Goal: Task Accomplishment & Management: Use online tool/utility

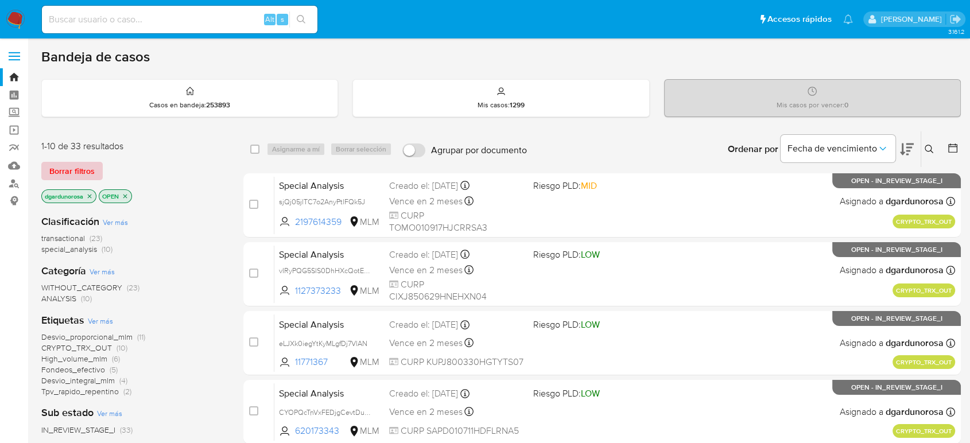
click at [76, 174] on span "Borrar filtros" at bounding box center [71, 171] width 45 height 16
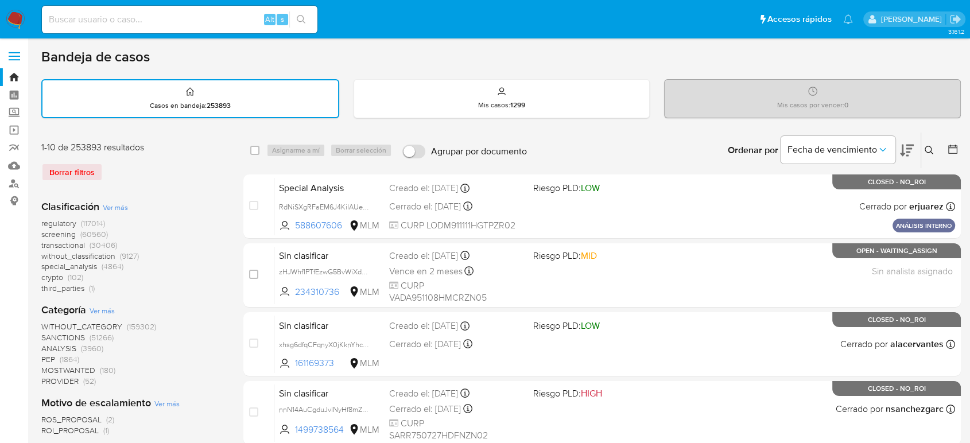
click at [930, 149] on icon at bounding box center [929, 150] width 9 height 9
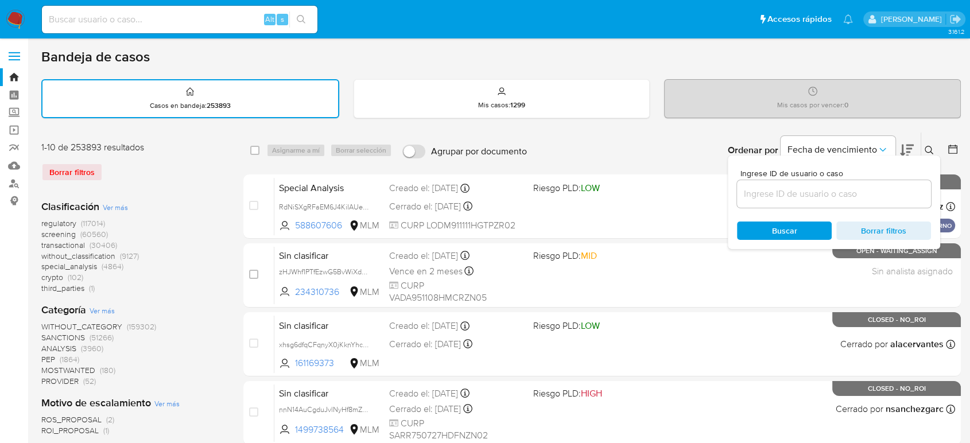
click at [827, 189] on input at bounding box center [834, 194] width 194 height 15
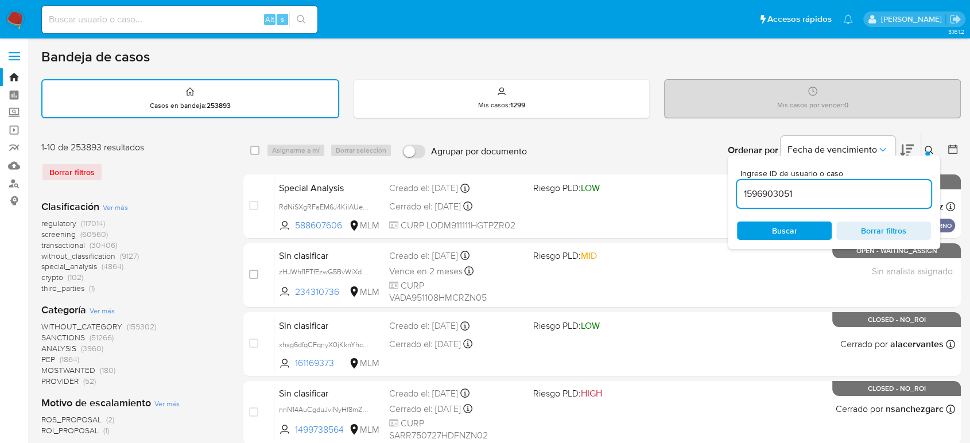
type input "1596903051"
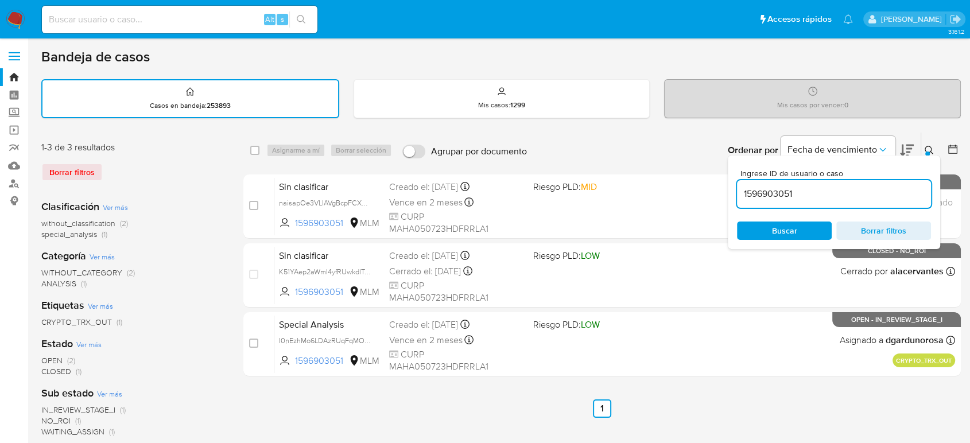
click at [929, 146] on icon at bounding box center [929, 150] width 9 height 9
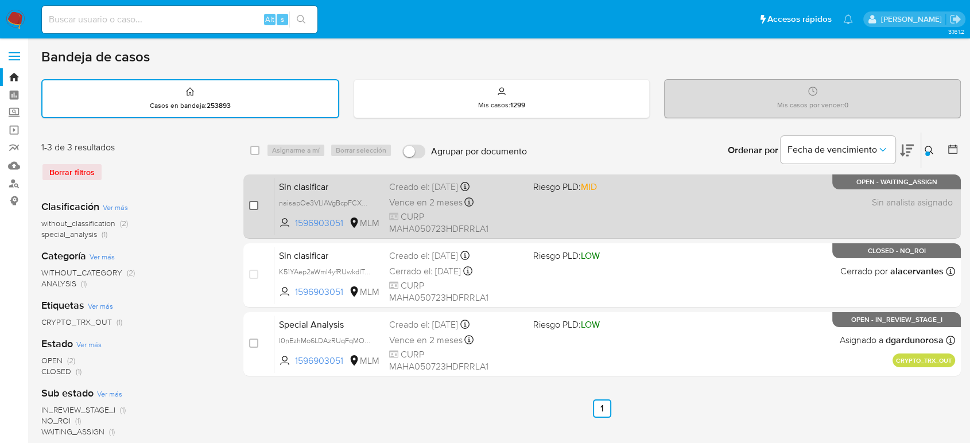
click at [254, 206] on input "checkbox" at bounding box center [253, 205] width 9 height 9
checkbox input "true"
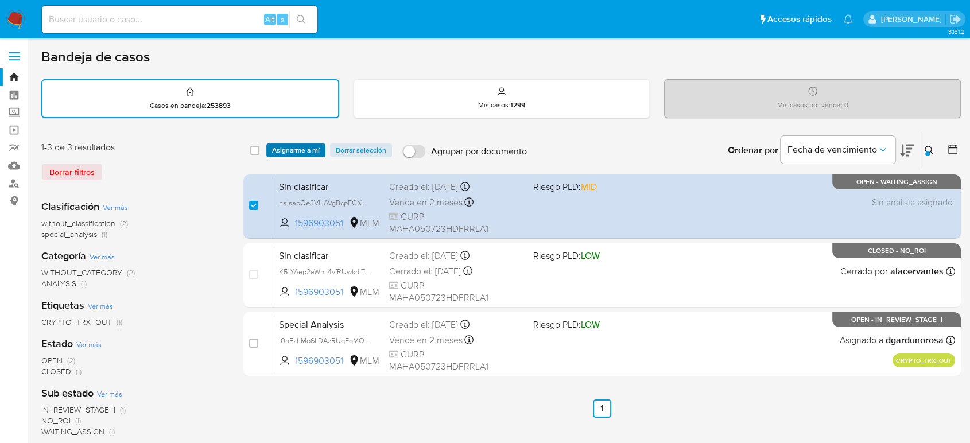
click at [295, 149] on span "Asignarme a mí" at bounding box center [296, 150] width 48 height 11
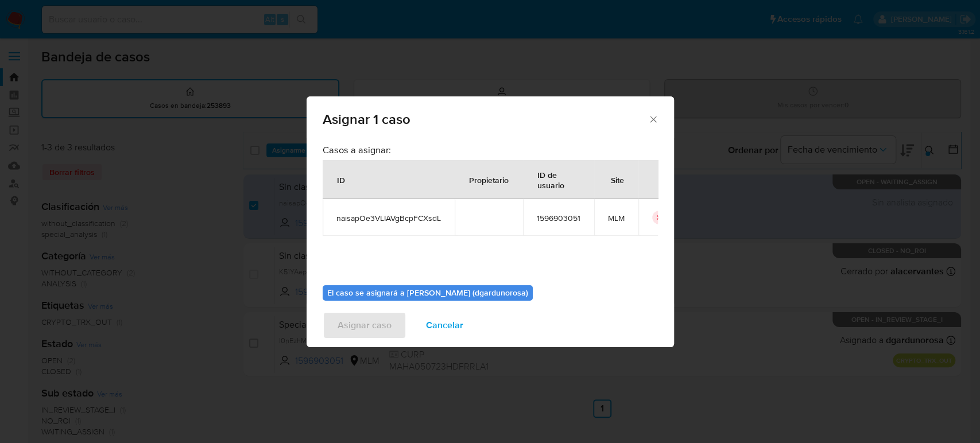
scroll to position [59, 0]
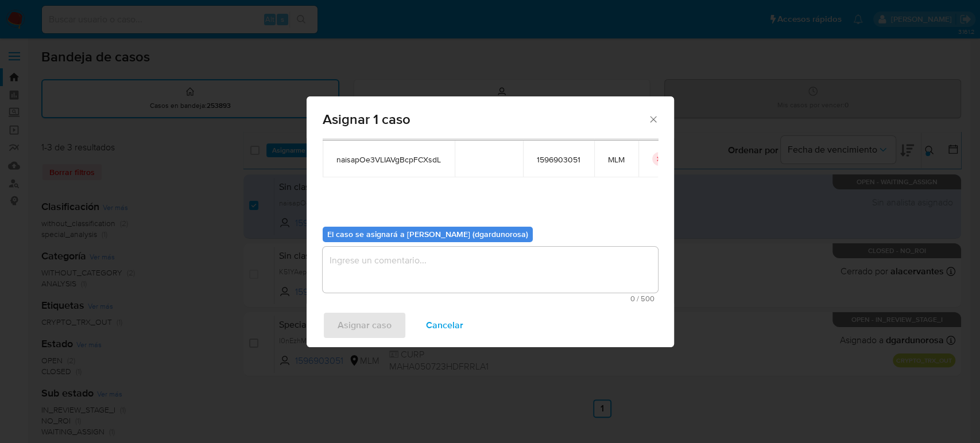
click at [463, 257] on textarea "assign-modal" at bounding box center [490, 270] width 335 height 46
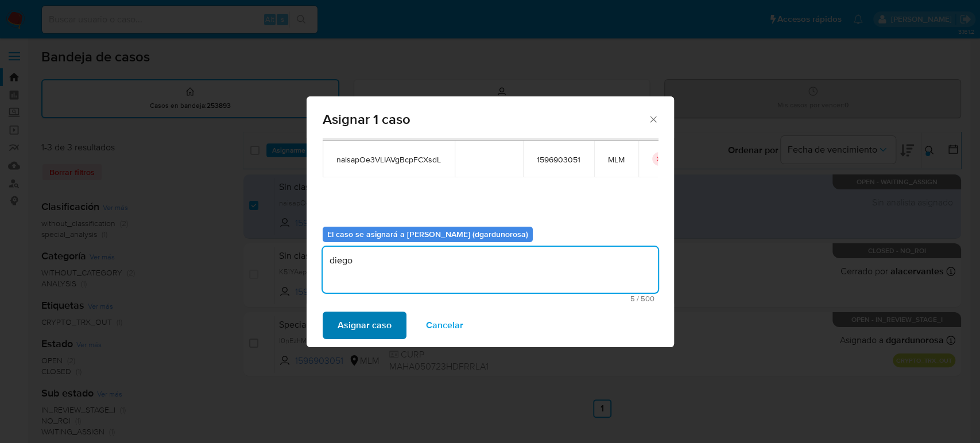
type textarea "diego"
click at [381, 336] on span "Asignar caso" at bounding box center [365, 325] width 54 height 25
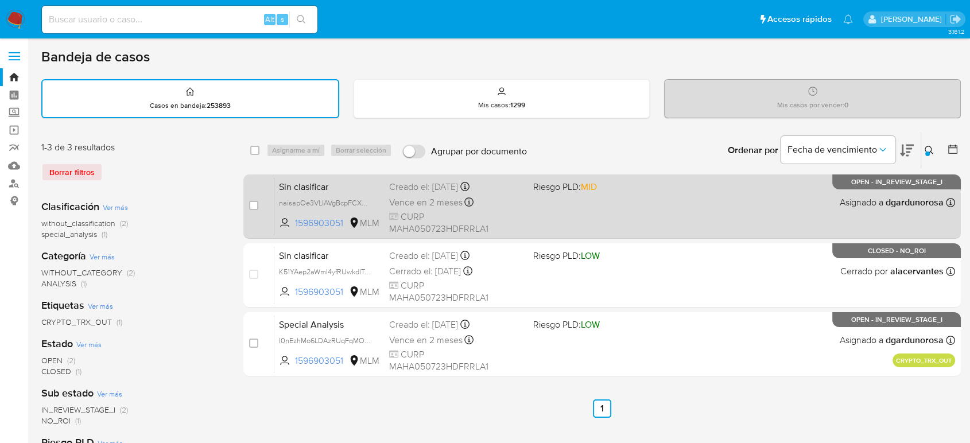
click at [531, 206] on div "Sin clasificar naisapOe3VLIAVgBcpFCXsdL 1596903051 MLM Riesgo PLD: MID Creado e…" at bounding box center [614, 206] width 681 height 58
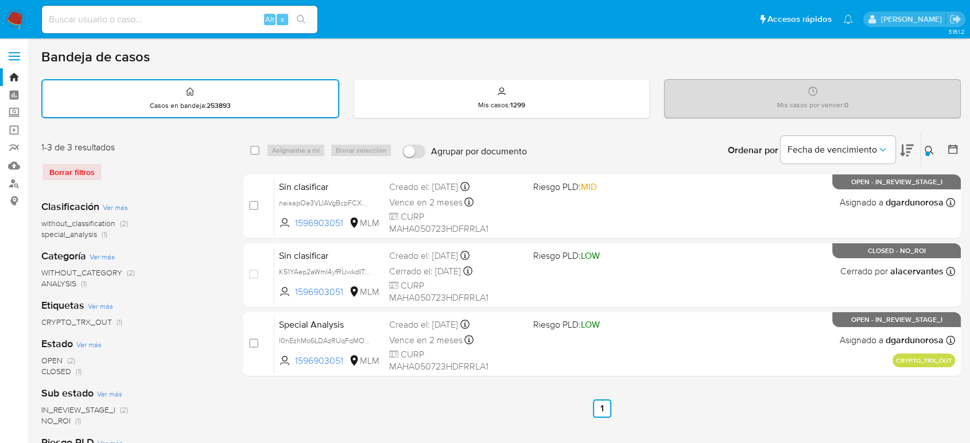
click at [927, 150] on button at bounding box center [931, 151] width 19 height 14
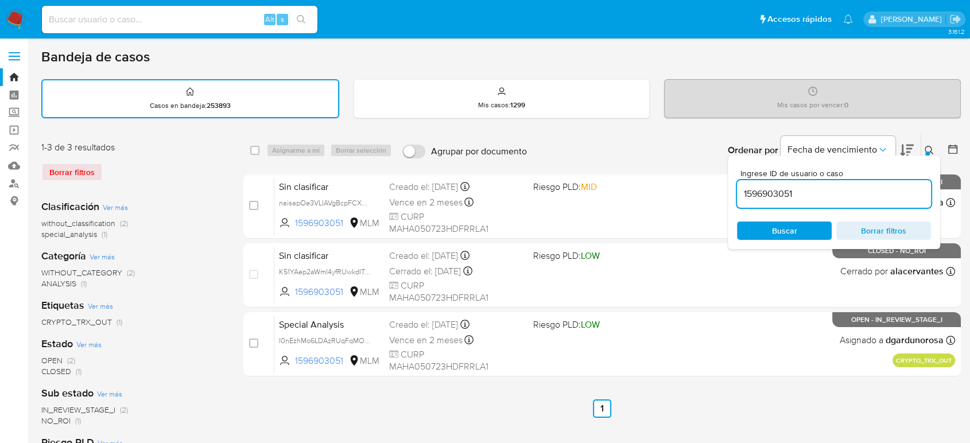
click at [775, 192] on input "1596903051" at bounding box center [834, 194] width 194 height 15
click at [774, 193] on input "1596903051" at bounding box center [834, 194] width 194 height 15
click at [776, 194] on input "1596903051" at bounding box center [834, 194] width 194 height 15
click at [776, 193] on input "1596903051" at bounding box center [834, 194] width 194 height 15
type input "234310736"
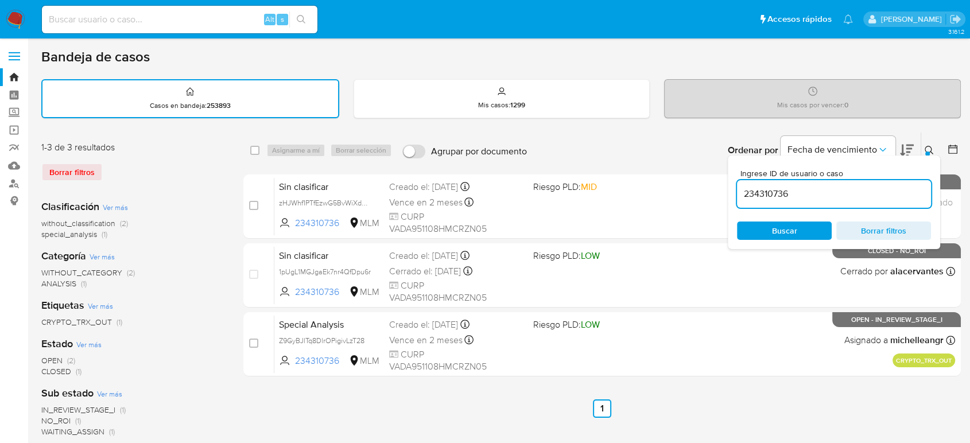
click at [931, 149] on icon at bounding box center [929, 150] width 9 height 9
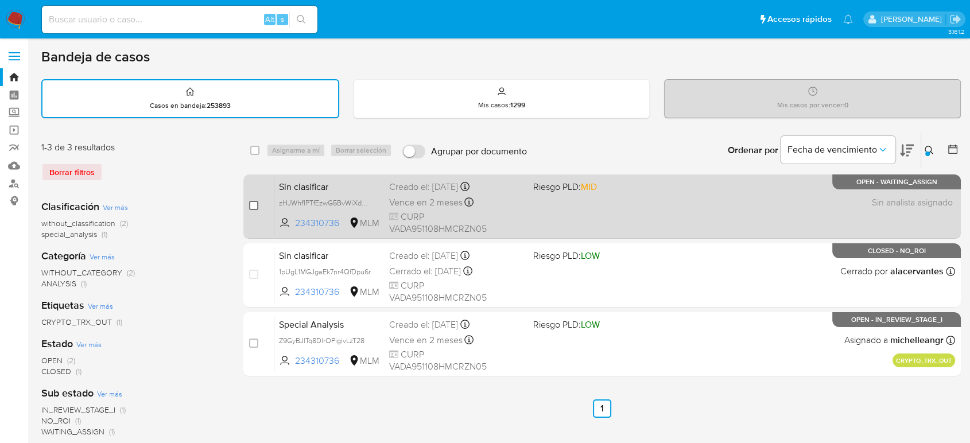
click at [257, 206] on input "checkbox" at bounding box center [253, 205] width 9 height 9
checkbox input "true"
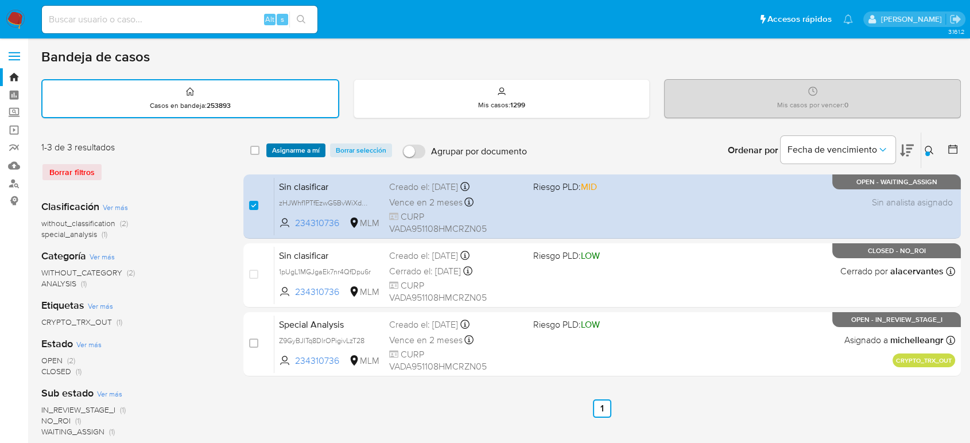
click at [310, 150] on span "Asignarme a mí" at bounding box center [296, 150] width 48 height 11
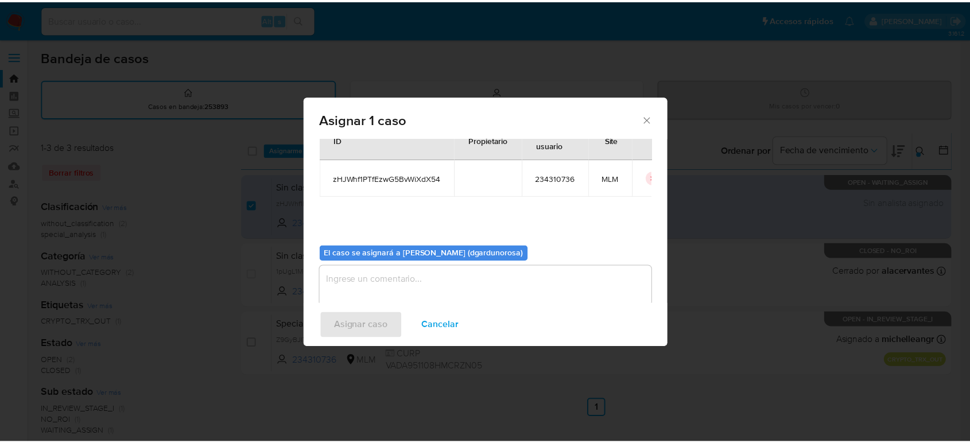
scroll to position [59, 0]
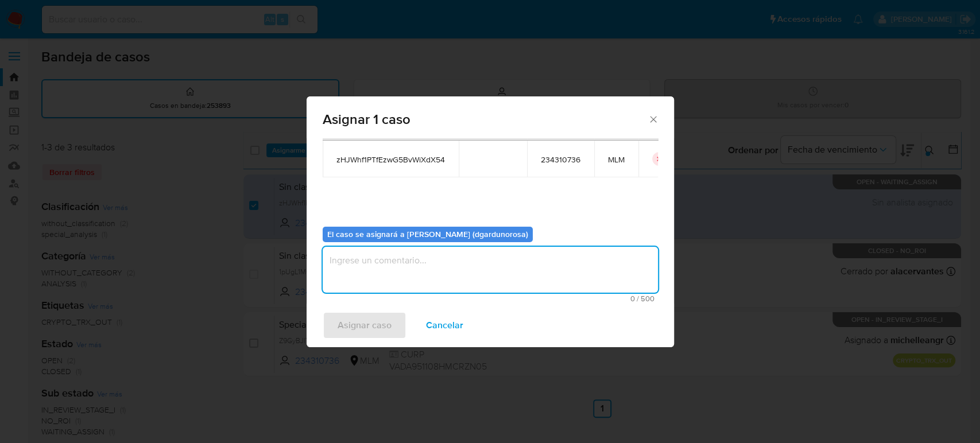
click at [435, 265] on textarea "assign-modal" at bounding box center [490, 270] width 335 height 46
type textarea "diego"
click at [375, 330] on span "Asignar caso" at bounding box center [365, 325] width 54 height 25
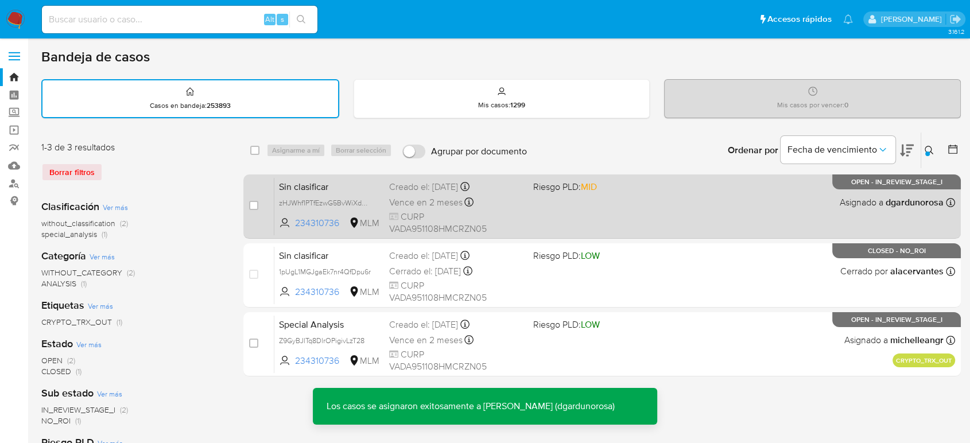
click at [699, 202] on div "Sin clasificar zHJWhf1PTfEzwG5BvWiXdX54 234310736 MLM Riesgo PLD: MID Creado el…" at bounding box center [614, 206] width 681 height 58
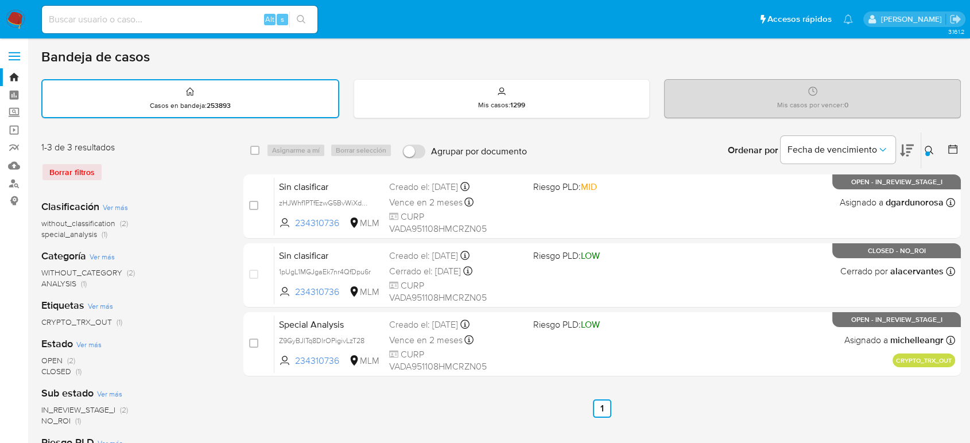
click at [925, 146] on button at bounding box center [931, 151] width 19 height 14
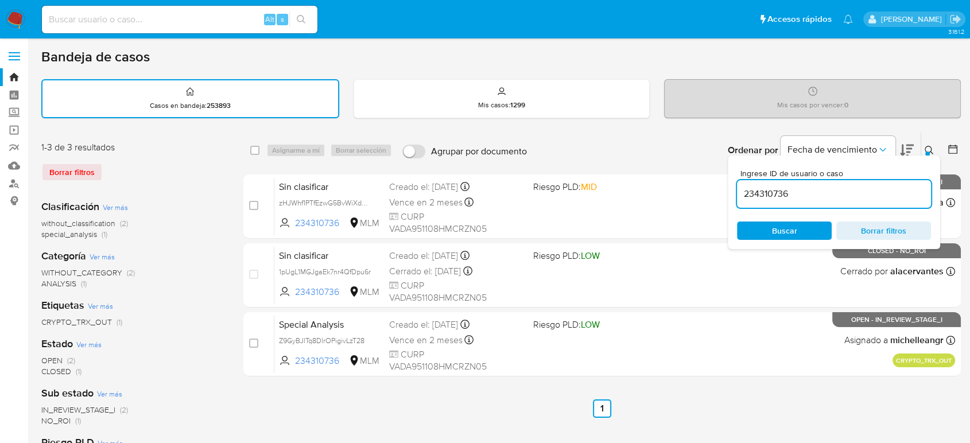
click at [765, 187] on input "234310736" at bounding box center [834, 194] width 194 height 15
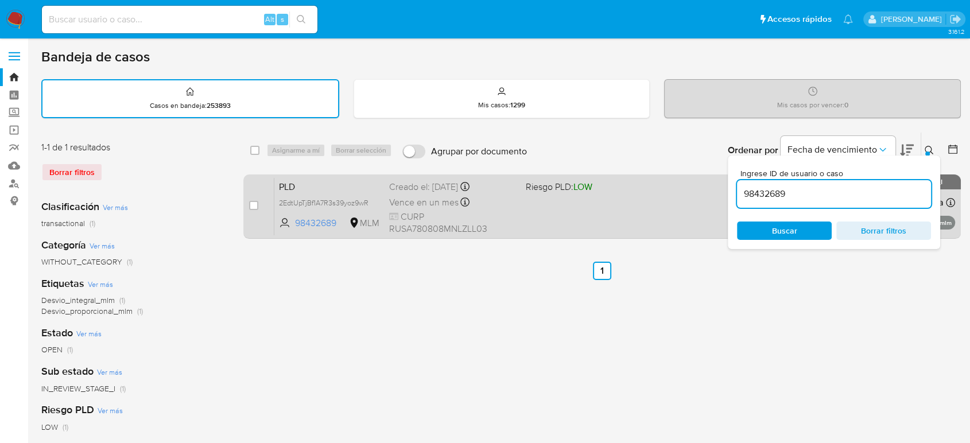
drag, startPoint x: 927, startPoint y: 147, endPoint x: 874, endPoint y: 220, distance: 90.1
click at [928, 147] on icon at bounding box center [929, 150] width 9 height 9
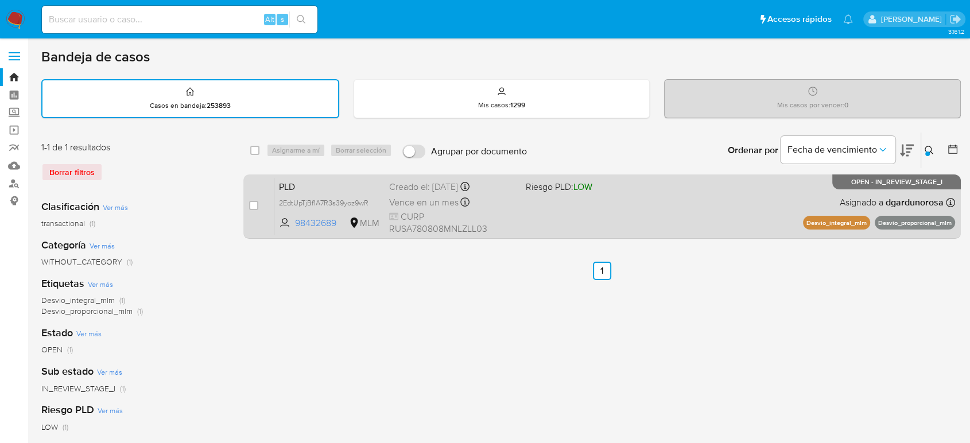
click at [761, 206] on div "PLD 2EdtUpTjBf1A7R3s39yoz9wR 98432689 MLM Riesgo PLD: LOW Creado el: 12/09/2025…" at bounding box center [614, 206] width 681 height 58
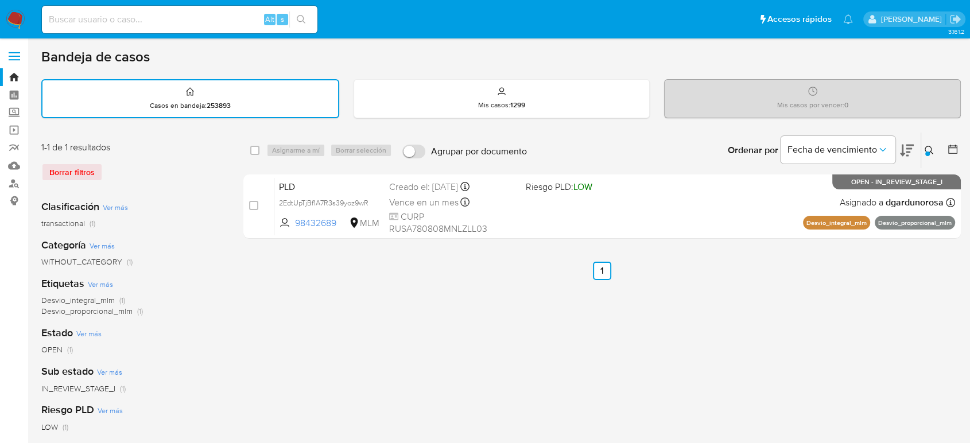
click at [929, 152] on div at bounding box center [928, 154] width 5 height 5
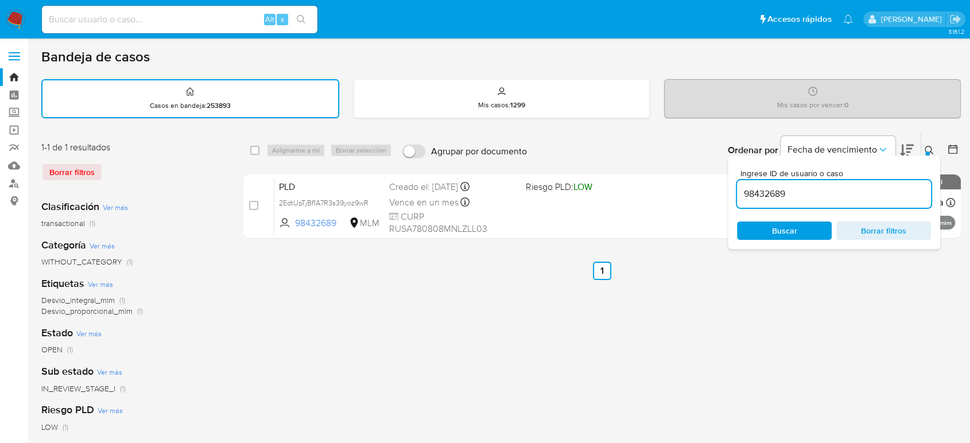
click at [749, 193] on input "98432689" at bounding box center [834, 194] width 194 height 15
type input "765150560"
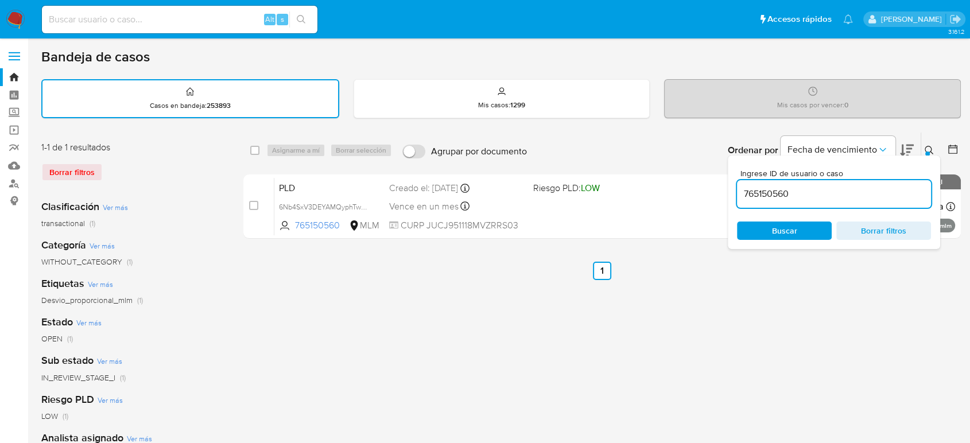
click at [931, 153] on button at bounding box center [931, 151] width 19 height 14
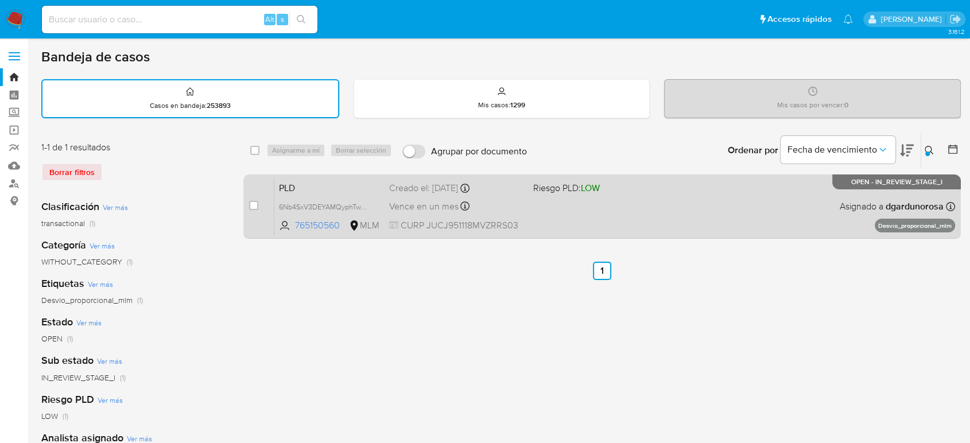
click at [678, 211] on div "PLD 6Nb4SxV3DEYAMQyphTwoXJiE 765150560 MLM Riesgo PLD: LOW Creado el: 12/09/202…" at bounding box center [614, 206] width 681 height 58
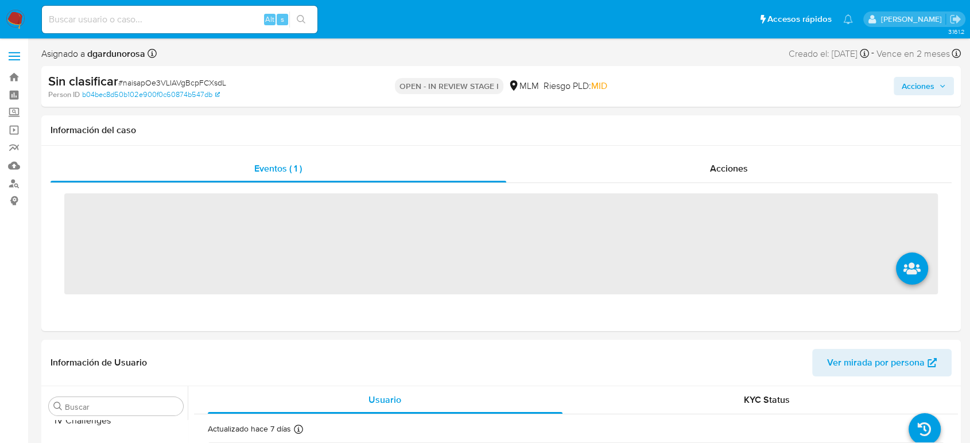
scroll to position [540, 0]
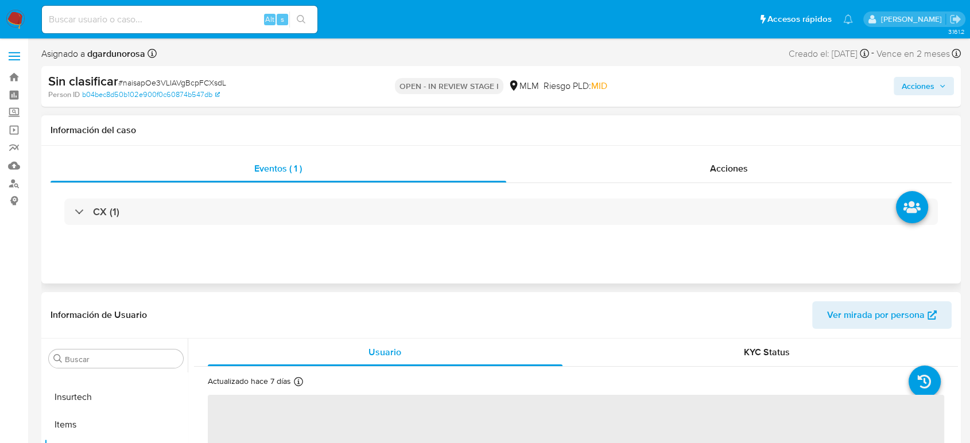
select select "10"
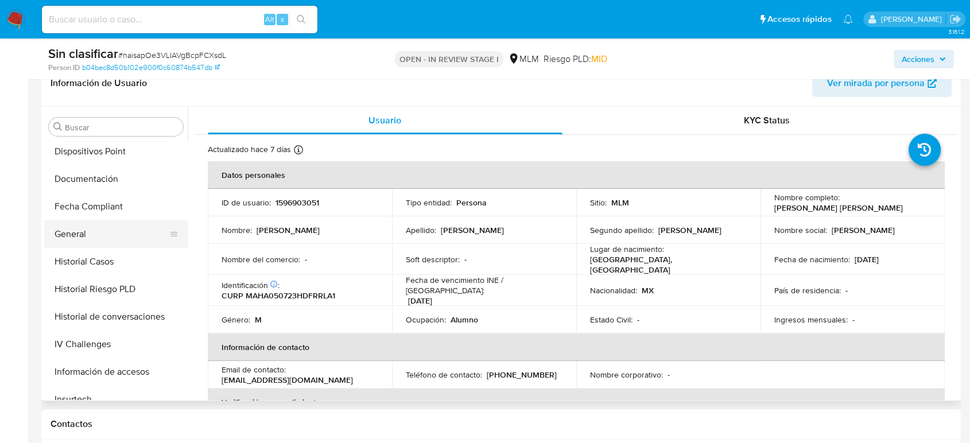
scroll to position [285, 0]
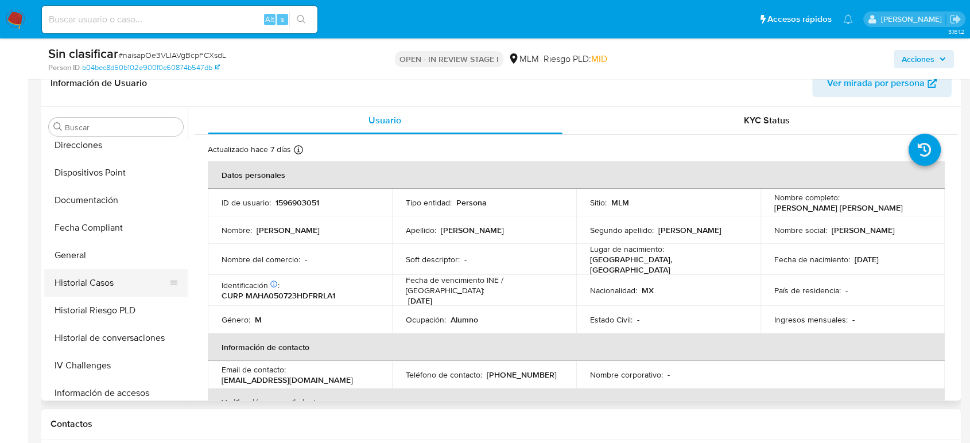
click at [109, 274] on button "Historial Casos" at bounding box center [111, 283] width 134 height 28
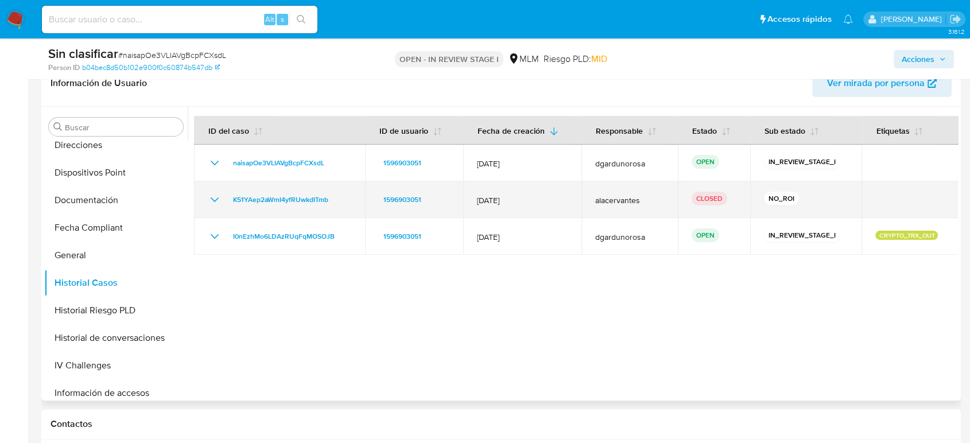
click at [211, 201] on icon "Mostrar/Ocultar" at bounding box center [215, 200] width 14 height 14
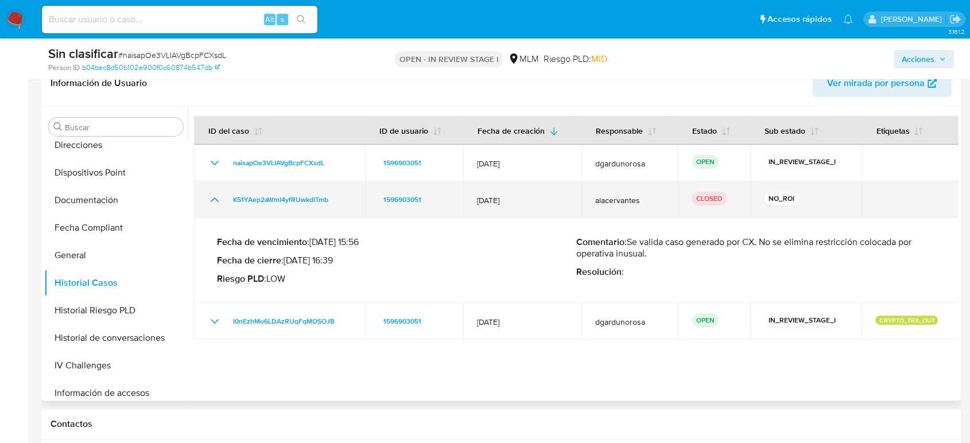
click at [211, 201] on icon "Mostrar/Ocultar" at bounding box center [215, 200] width 8 height 5
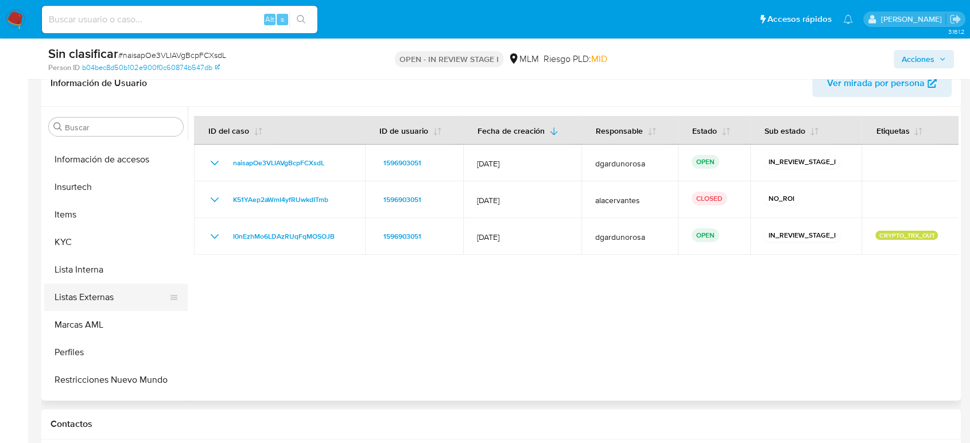
scroll to position [540, 0]
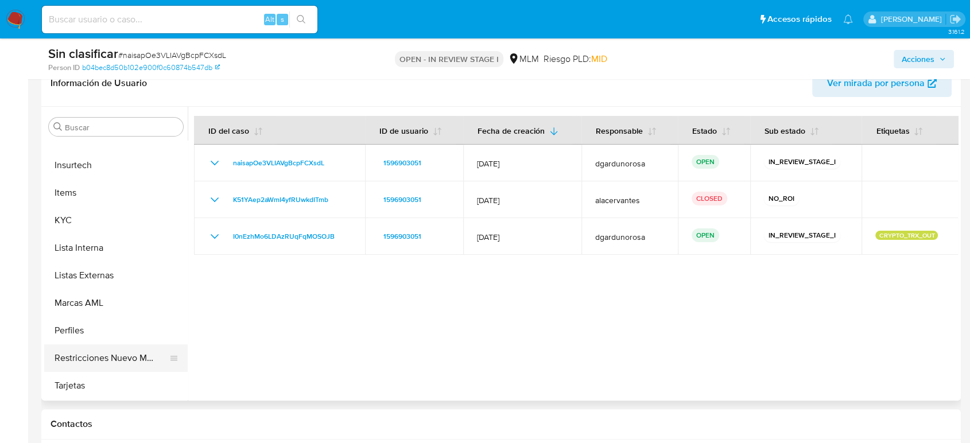
click at [113, 348] on button "Restricciones Nuevo Mundo" at bounding box center [111, 359] width 134 height 28
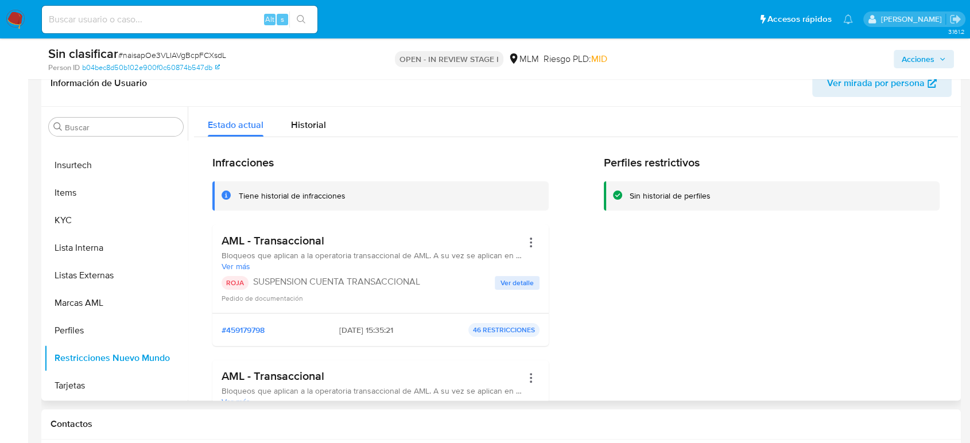
click at [495, 278] on button "Ver detalle" at bounding box center [517, 283] width 45 height 14
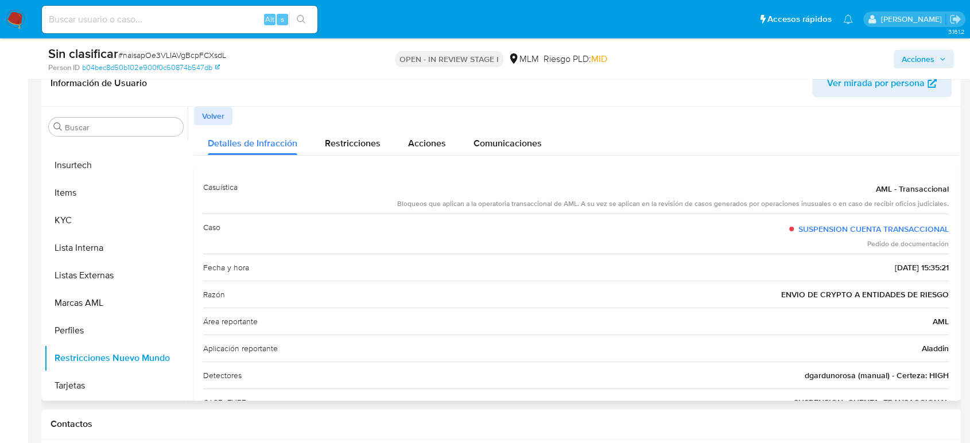
drag, startPoint x: 395, startPoint y: 207, endPoint x: 609, endPoint y: 212, distance: 213.7
click at [609, 212] on div "Casuística AML - Transaccional Bloqueos que aplican a la operatoria transaccion…" at bounding box center [576, 194] width 746 height 40
click at [789, 297] on span "ENVIO DE CRYPTO A ENTIDADES DE RIESGO" at bounding box center [866, 294] width 168 height 11
drag, startPoint x: 796, startPoint y: 296, endPoint x: 947, endPoint y: 296, distance: 150.4
click at [947, 296] on div "Casuística AML - Transaccional Bloqueos que aplican a la operatoria transaccion…" at bounding box center [576, 322] width 764 height 314
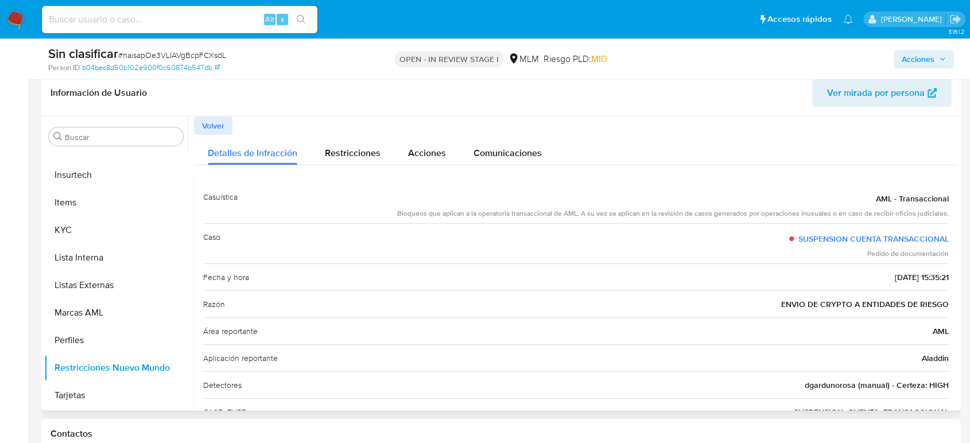
scroll to position [0, 0]
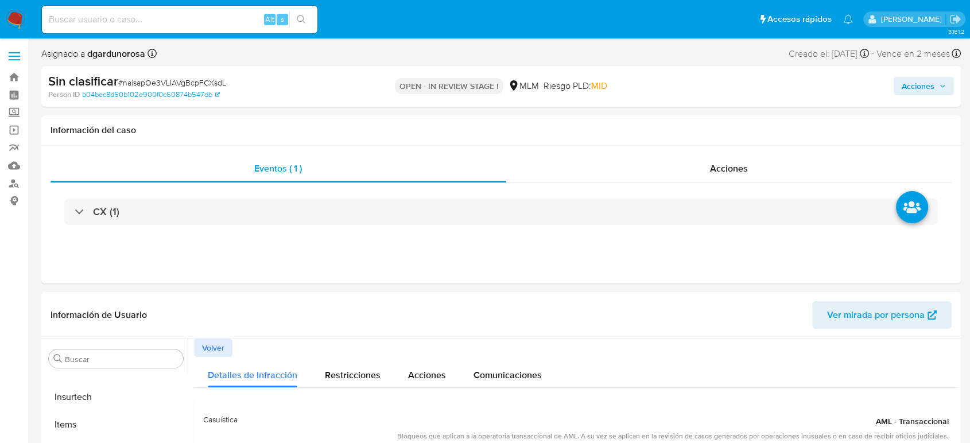
click at [929, 87] on span "Acciones" at bounding box center [918, 86] width 33 height 18
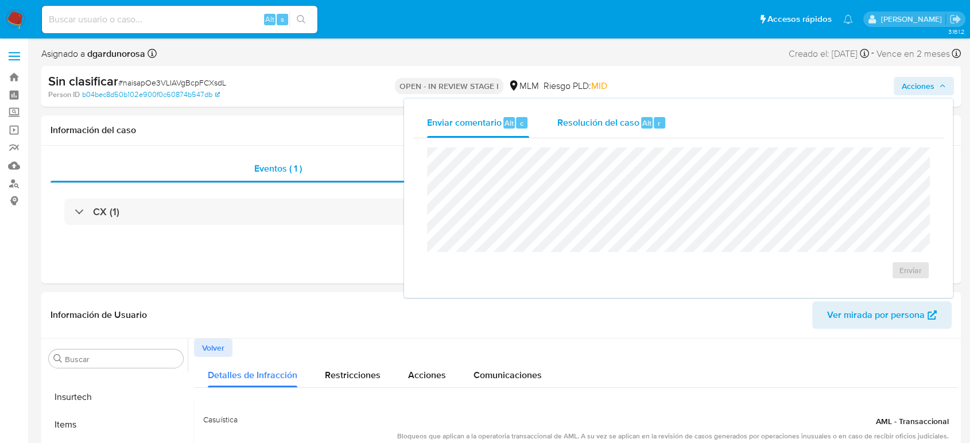
click at [576, 123] on span "Resolución del caso" at bounding box center [598, 122] width 82 height 13
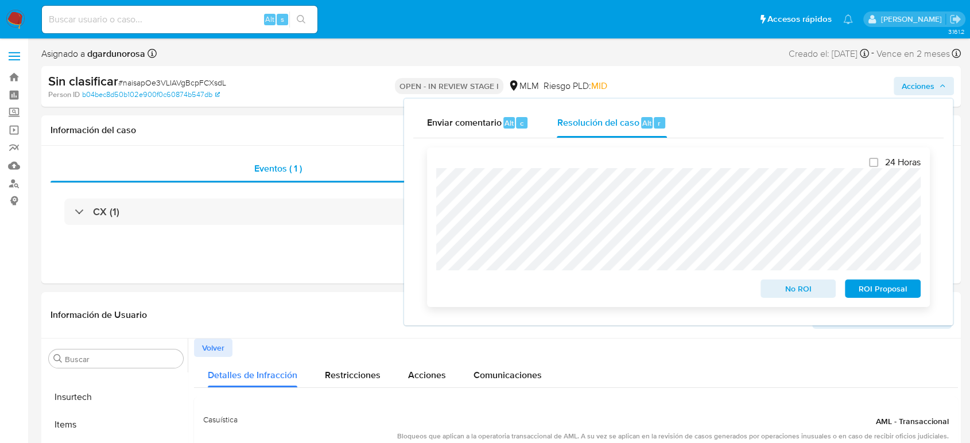
click at [775, 288] on span "No ROI" at bounding box center [799, 289] width 60 height 16
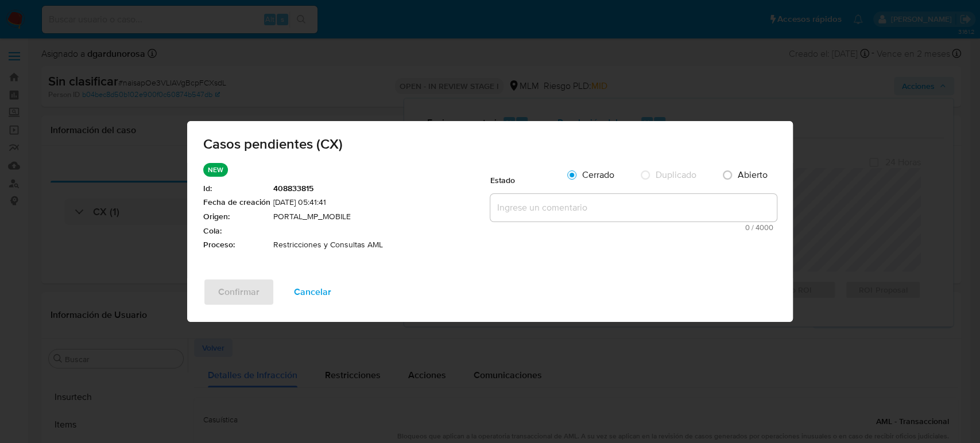
click at [544, 210] on textarea at bounding box center [633, 208] width 287 height 28
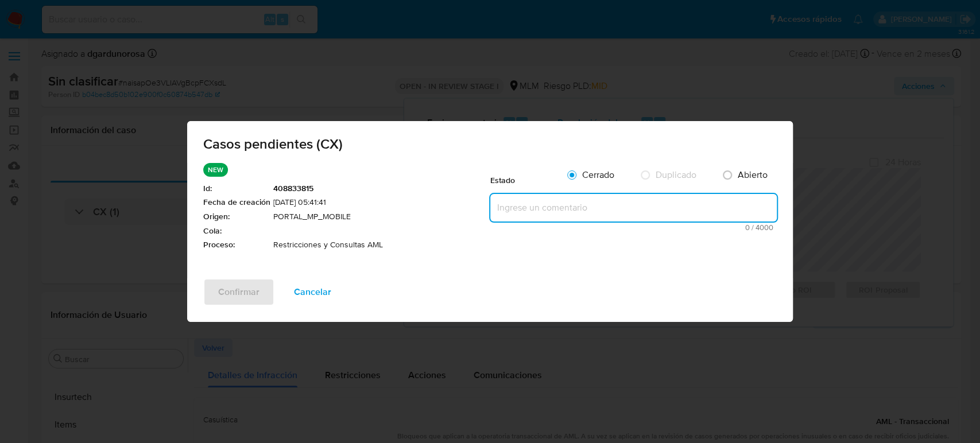
paste textarea "Se valida CX, se trata de cliente con envio de CRYPTO a entidades de riesgo. No…"
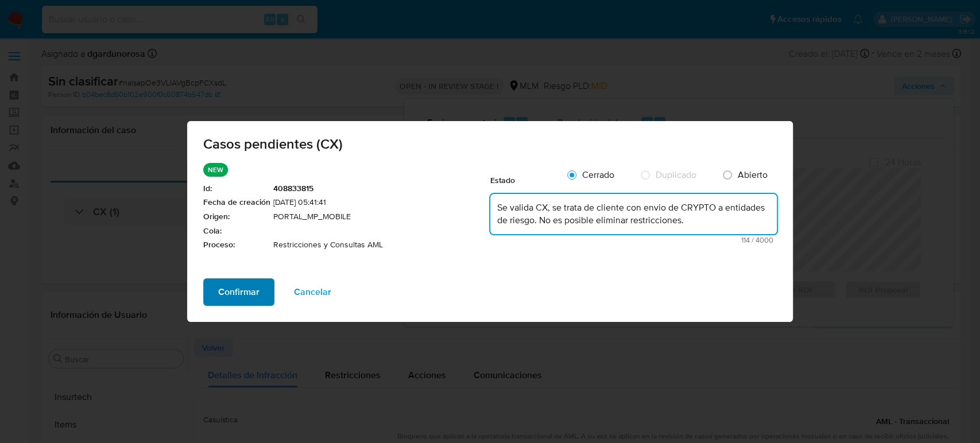
type textarea "Se valida CX, se trata de cliente con envio de CRYPTO a entidades de riesgo. No…"
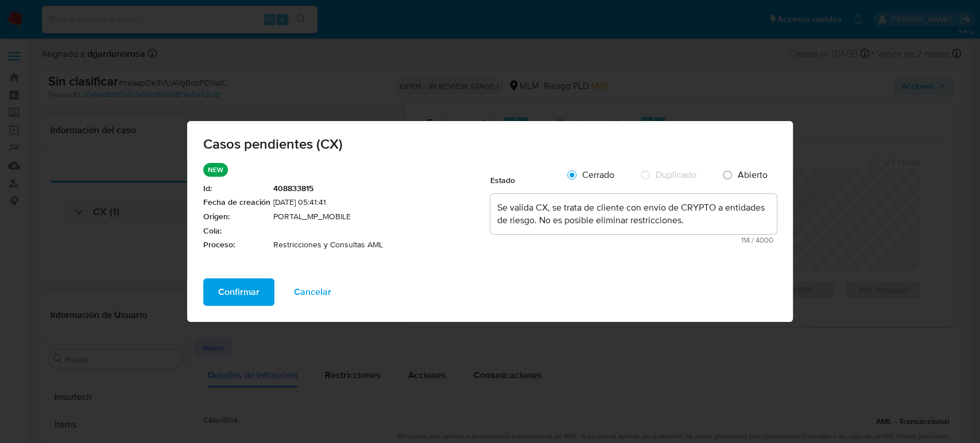
click at [229, 293] on span "Confirmar" at bounding box center [238, 292] width 41 height 25
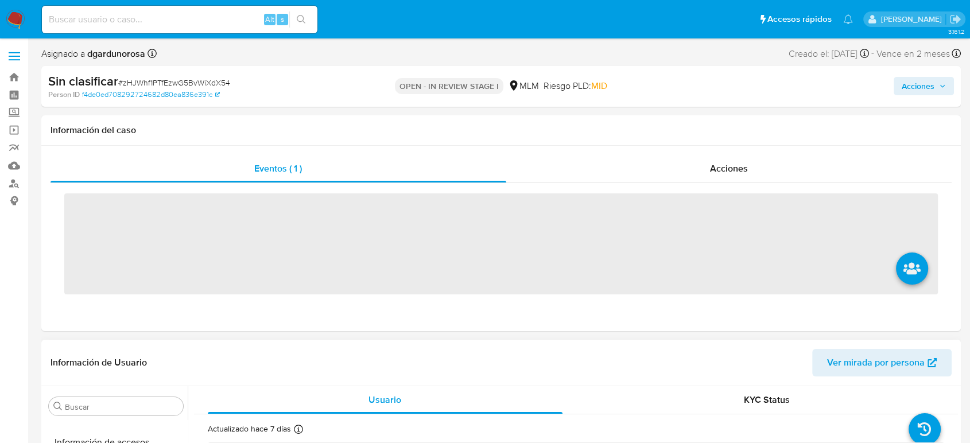
scroll to position [540, 0]
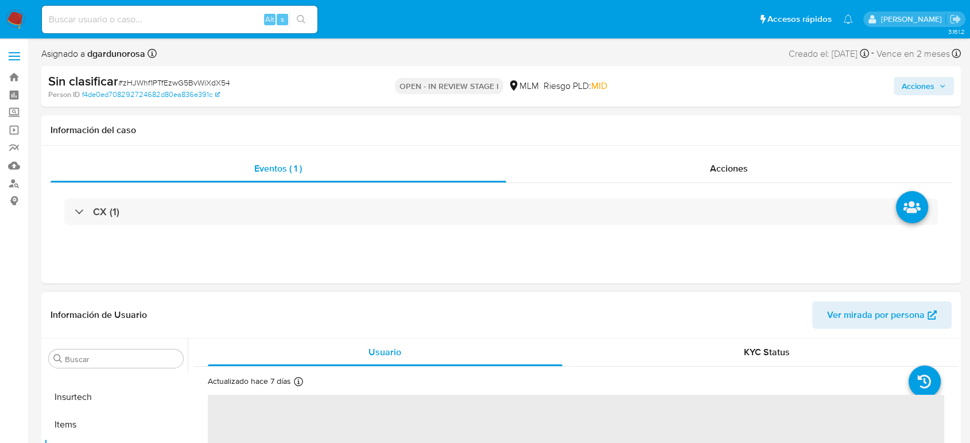
select select "10"
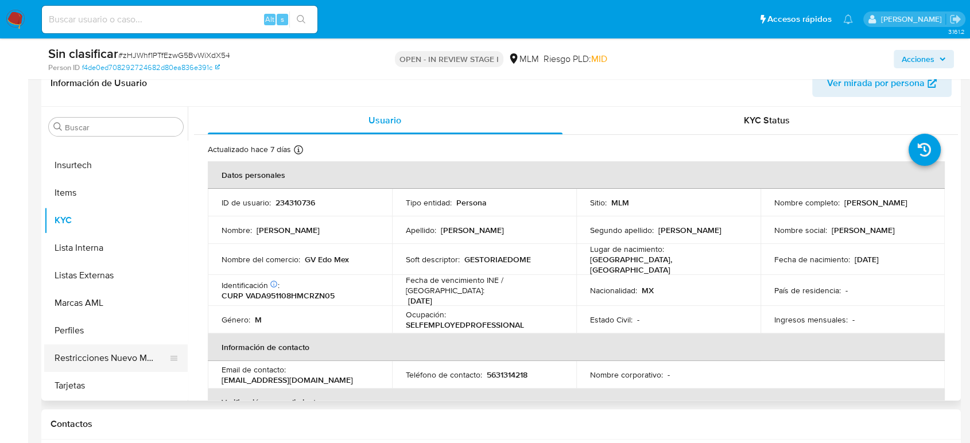
click at [110, 353] on button "Restricciones Nuevo Mundo" at bounding box center [111, 359] width 134 height 28
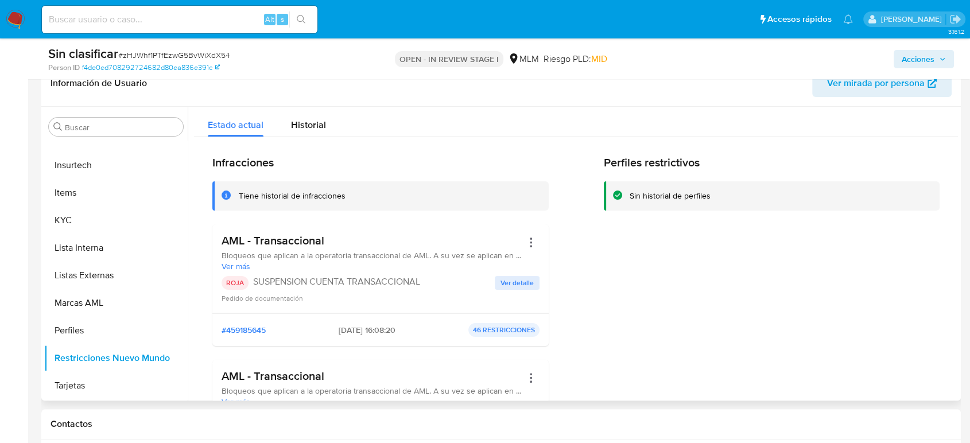
click at [523, 277] on span "Ver detalle" at bounding box center [517, 282] width 33 height 11
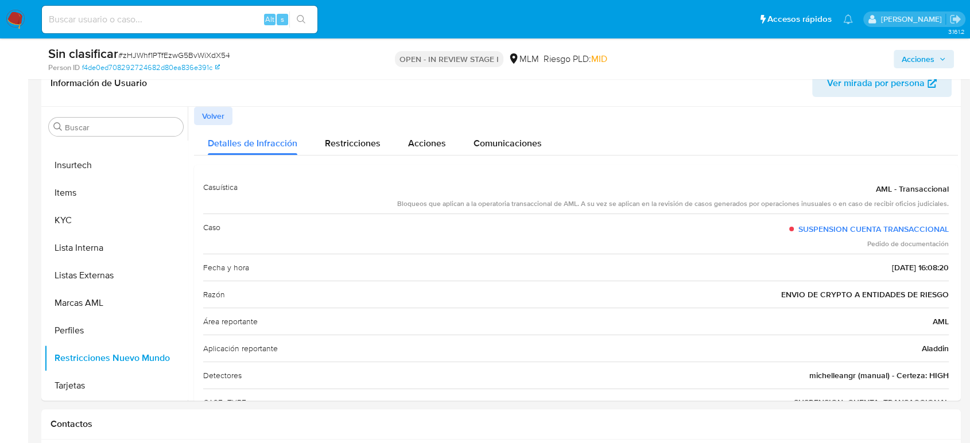
click at [934, 57] on span "Acciones" at bounding box center [918, 59] width 33 height 18
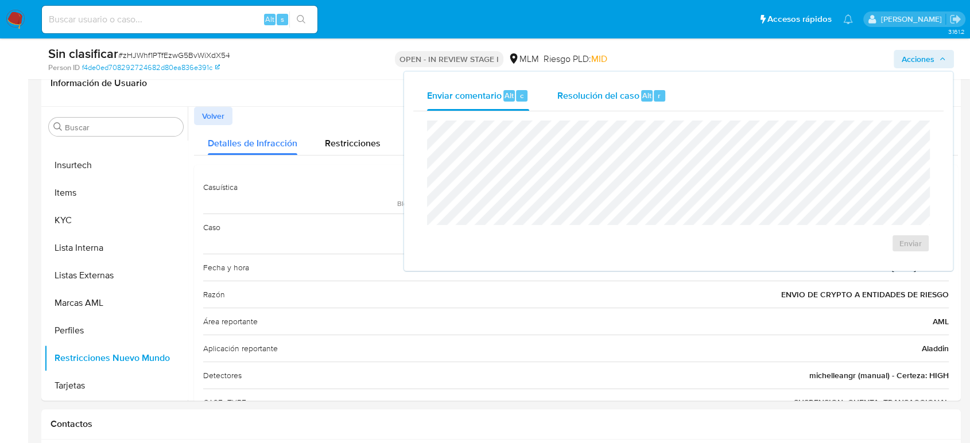
click at [606, 92] on span "Resolución del caso" at bounding box center [598, 94] width 82 height 13
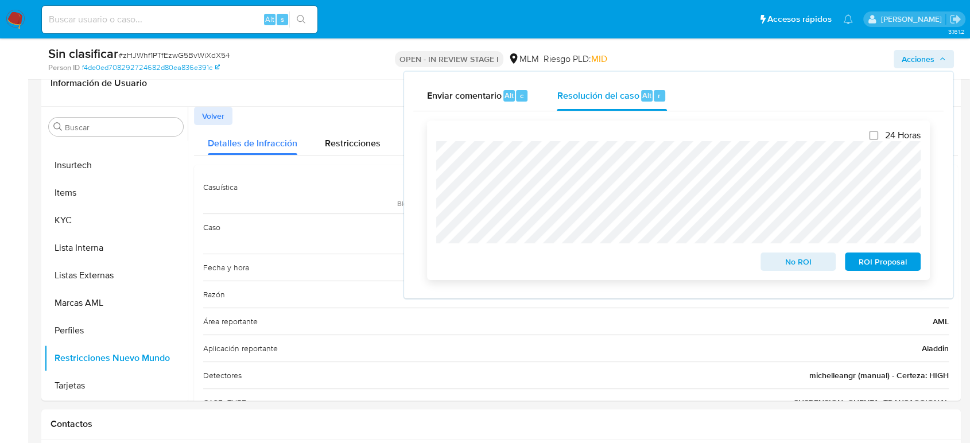
click at [800, 264] on span "No ROI" at bounding box center [799, 262] width 60 height 16
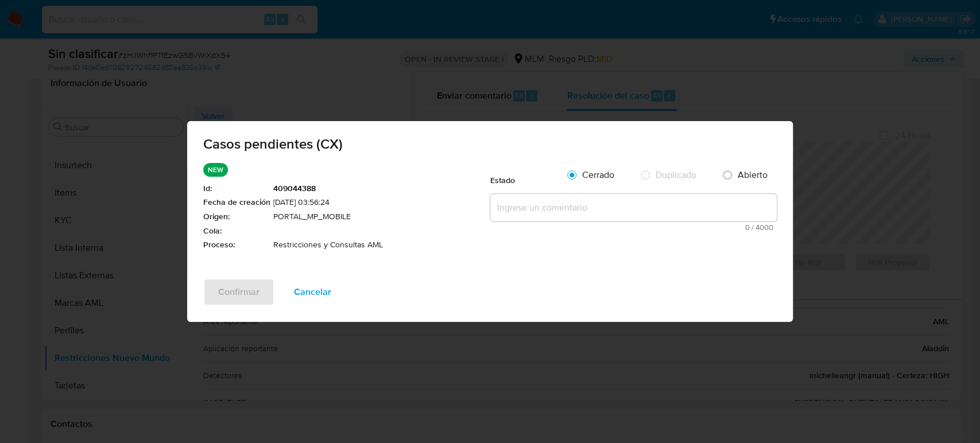
click at [588, 206] on textarea at bounding box center [633, 208] width 287 height 28
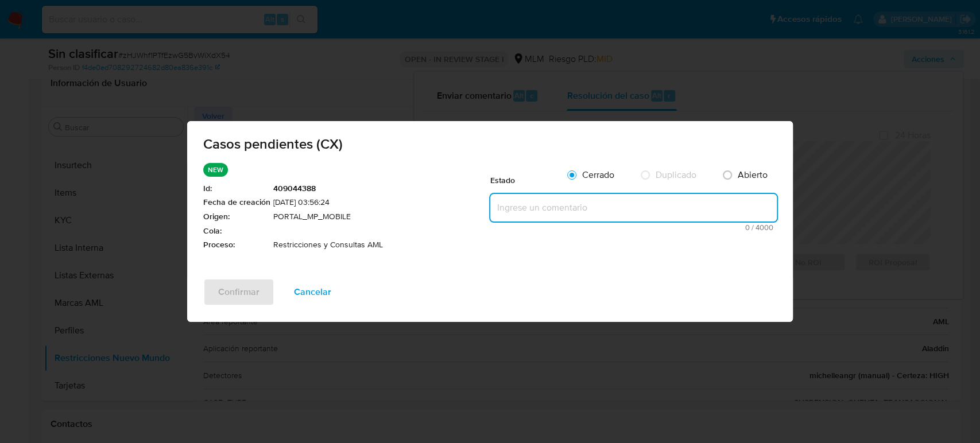
paste textarea "Se valida CX, se trata de cliente con envio de CRYPTO a entidades de riesgo. No…"
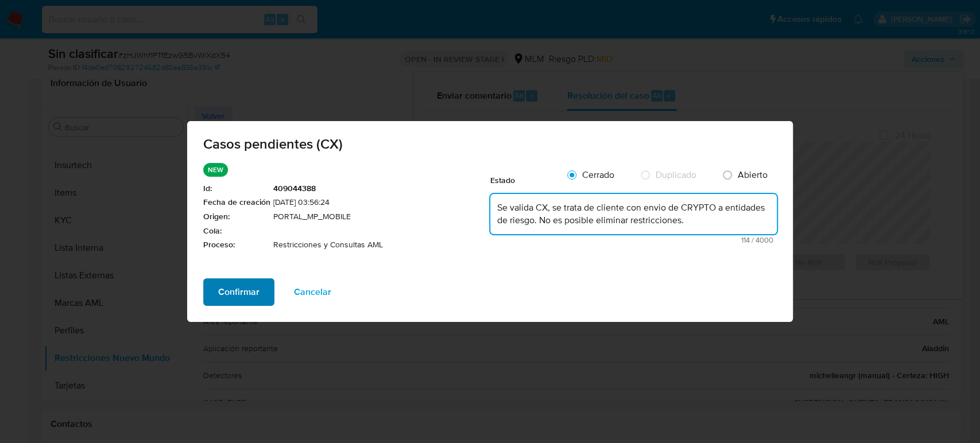
type textarea "Se valida CX, se trata de cliente con envio de CRYPTO a entidades de riesgo. No…"
click at [252, 284] on span "Confirmar" at bounding box center [238, 292] width 41 height 25
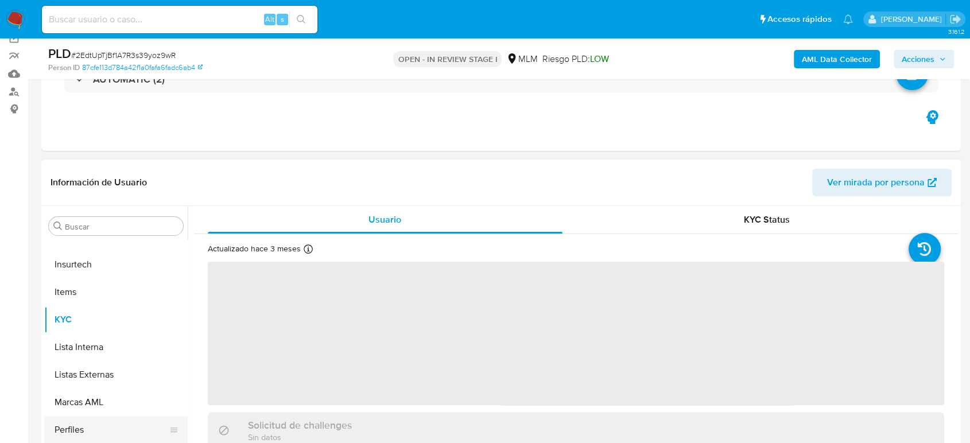
scroll to position [191, 0]
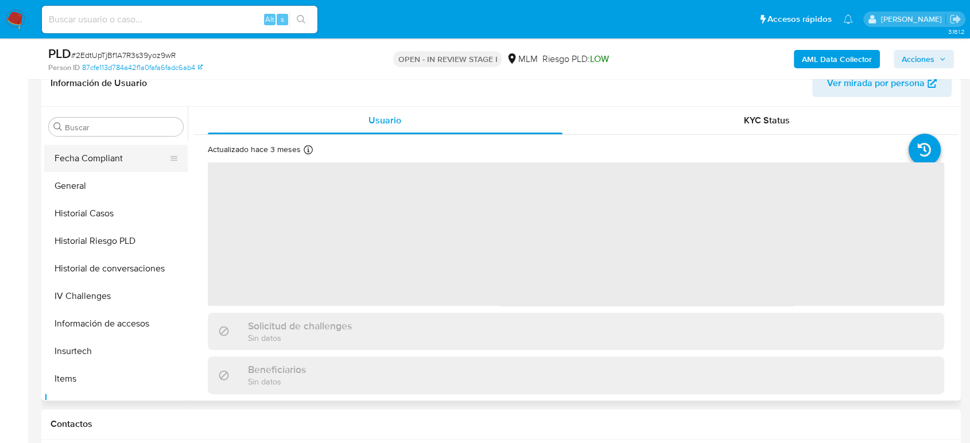
select select "10"
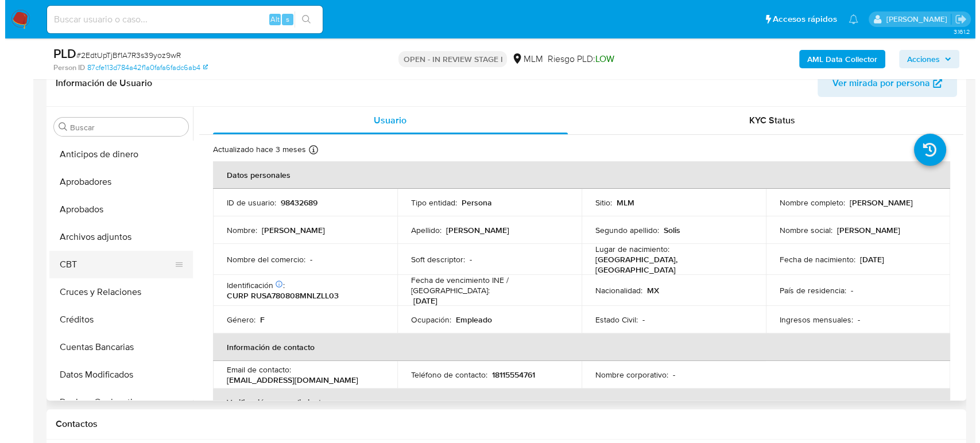
scroll to position [0, 0]
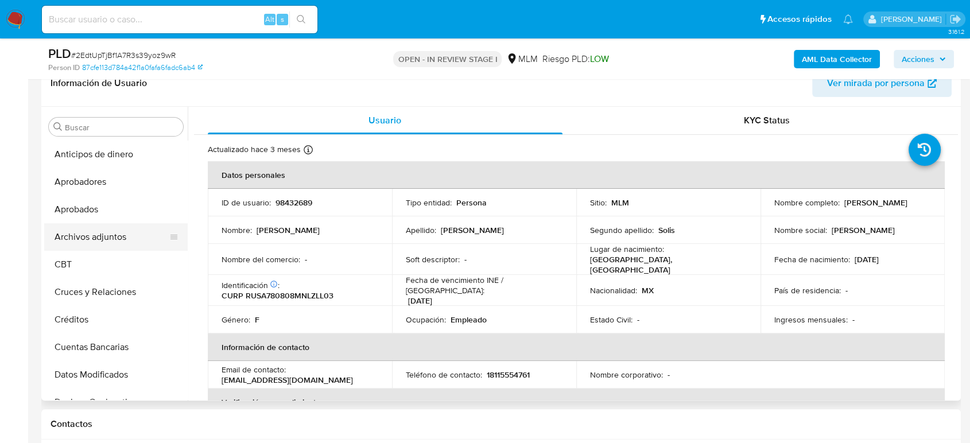
click at [101, 233] on button "Archivos adjuntos" at bounding box center [111, 237] width 134 height 28
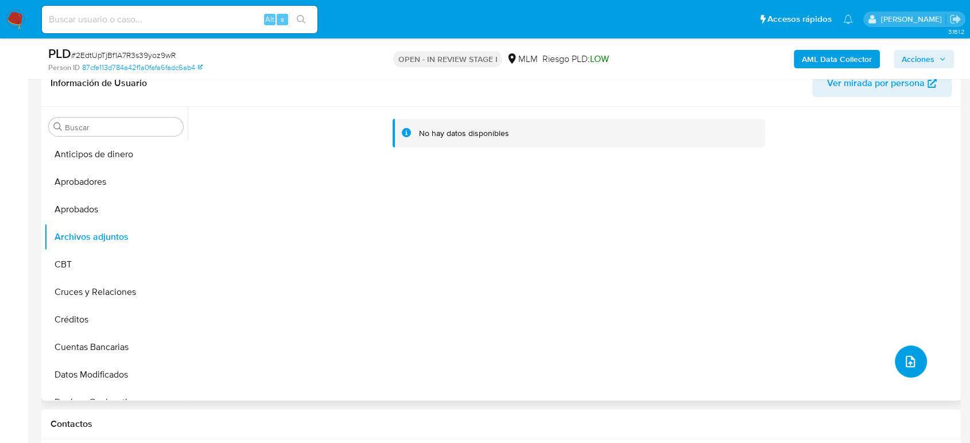
click at [908, 363] on icon "upload-file" at bounding box center [911, 362] width 14 height 14
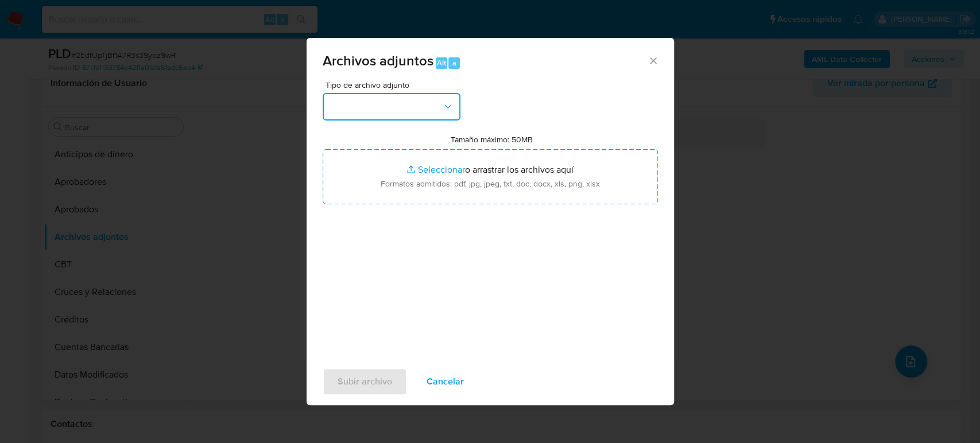
click at [353, 111] on button "button" at bounding box center [392, 107] width 138 height 28
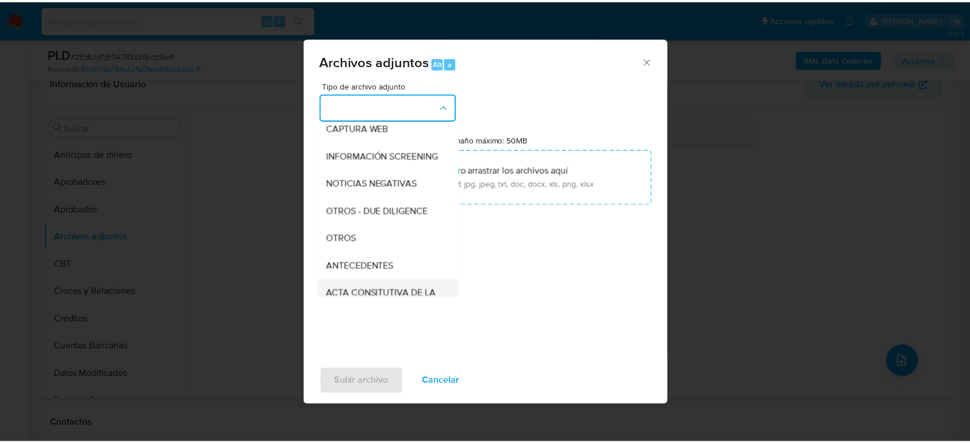
scroll to position [191, 0]
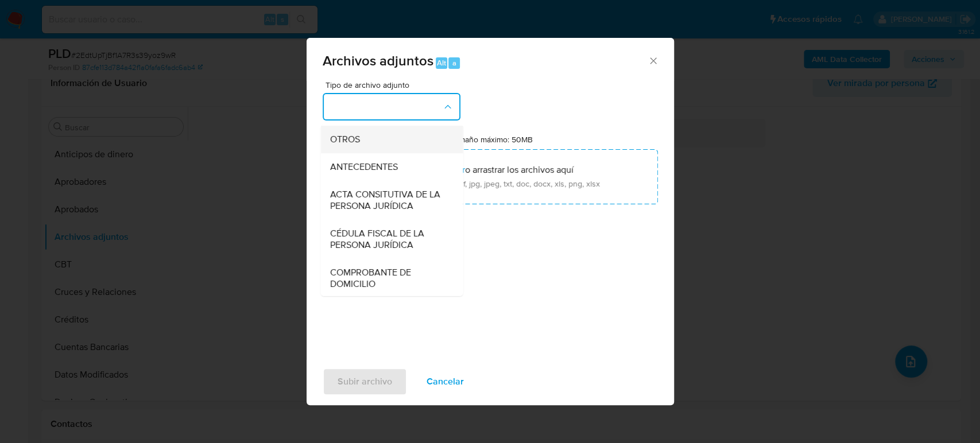
click at [361, 153] on div "OTROS" at bounding box center [388, 140] width 117 height 28
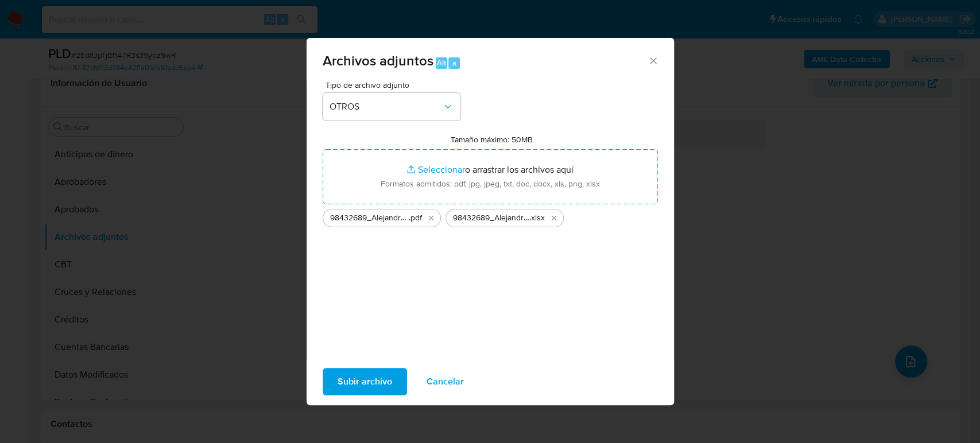
click at [343, 377] on span "Subir archivo" at bounding box center [365, 381] width 55 height 25
click at [431, 213] on button "Eliminar 98432689_Alejandra Ruiz_Septiembre2025.pdf" at bounding box center [431, 218] width 14 height 14
click at [372, 385] on span "Subir archivo" at bounding box center [365, 381] width 55 height 25
click at [382, 381] on span "Subir archivo" at bounding box center [365, 381] width 55 height 25
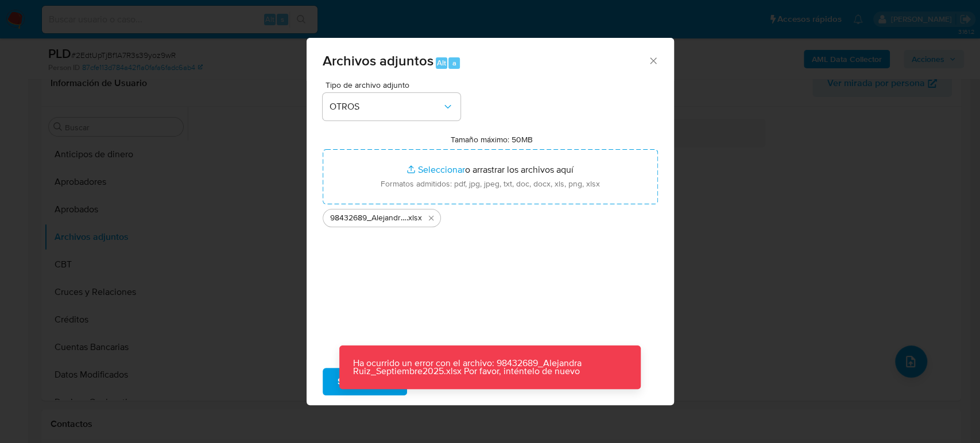
click at [651, 65] on icon "Cerrar" at bounding box center [653, 60] width 11 height 11
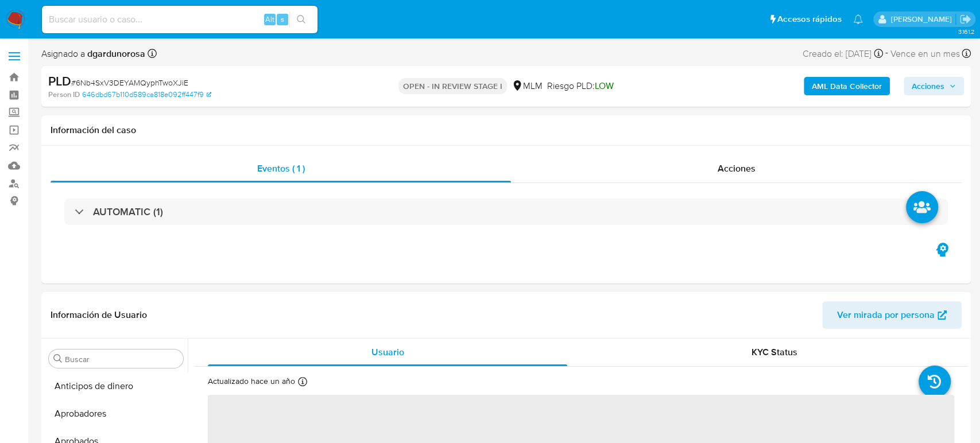
select select "10"
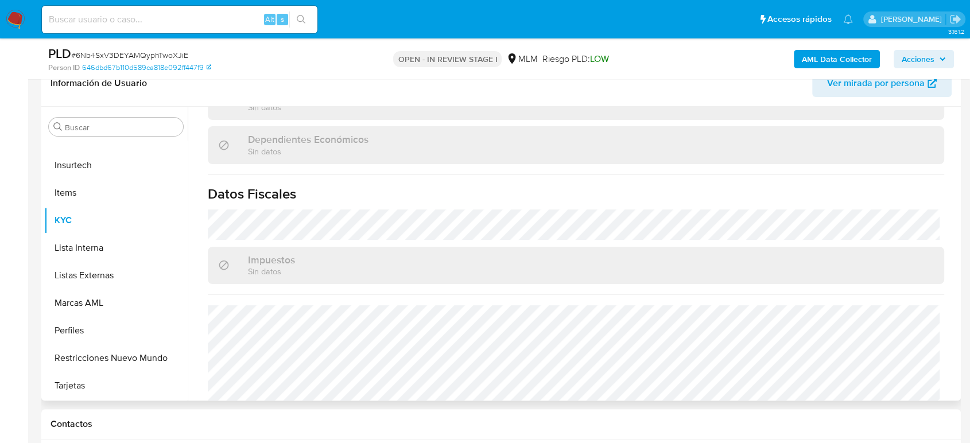
scroll to position [721, 0]
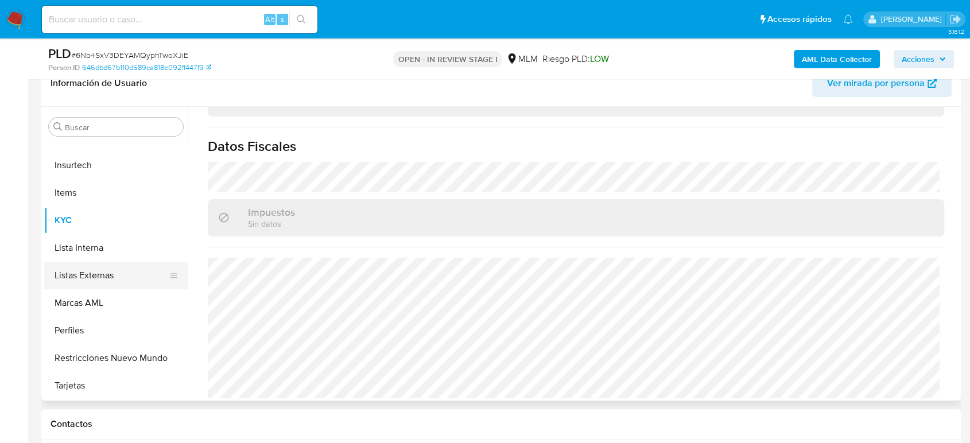
click at [82, 273] on button "Listas Externas" at bounding box center [111, 276] width 134 height 28
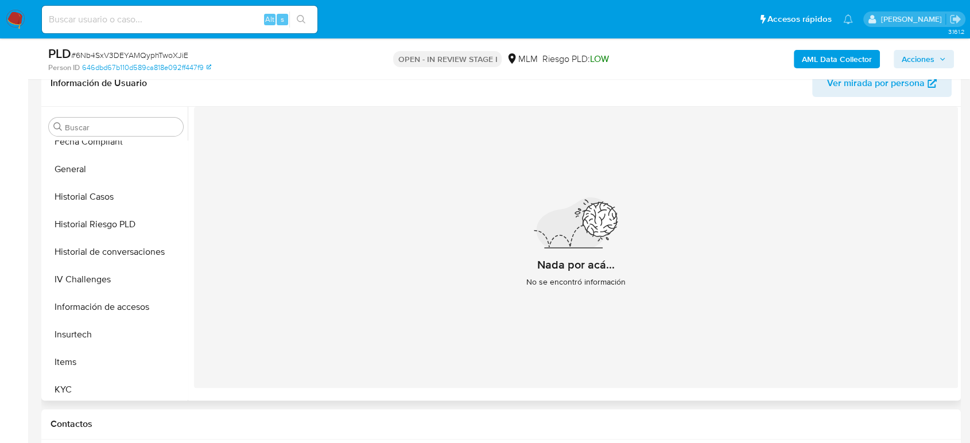
scroll to position [349, 0]
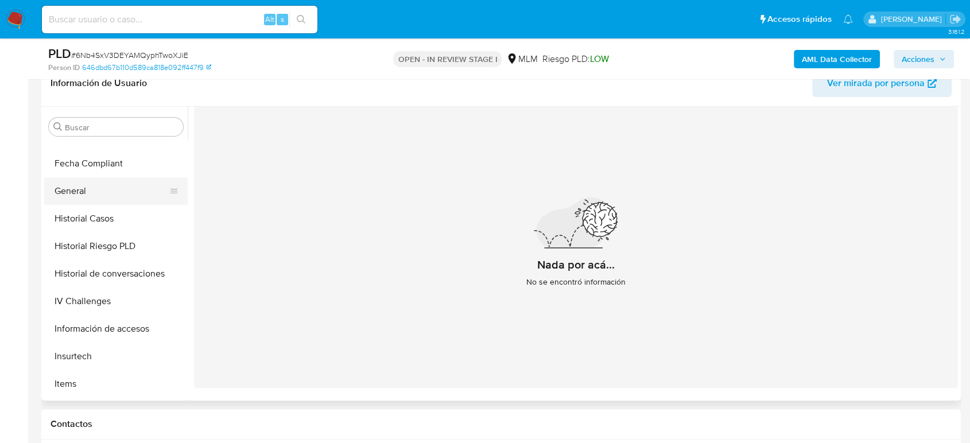
click at [71, 196] on button "General" at bounding box center [111, 191] width 134 height 28
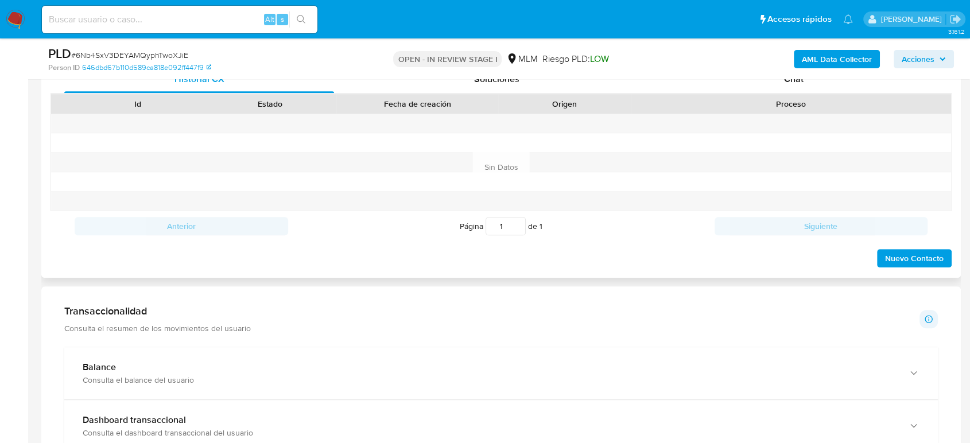
scroll to position [765, 0]
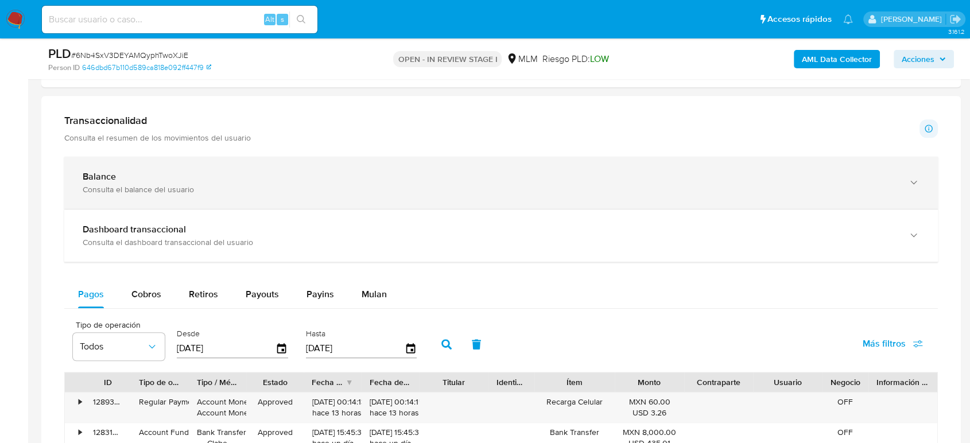
drag, startPoint x: 345, startPoint y: 185, endPoint x: 342, endPoint y: 196, distance: 11.8
click at [345, 185] on div "Consulta el balance del usuario" at bounding box center [490, 189] width 814 height 10
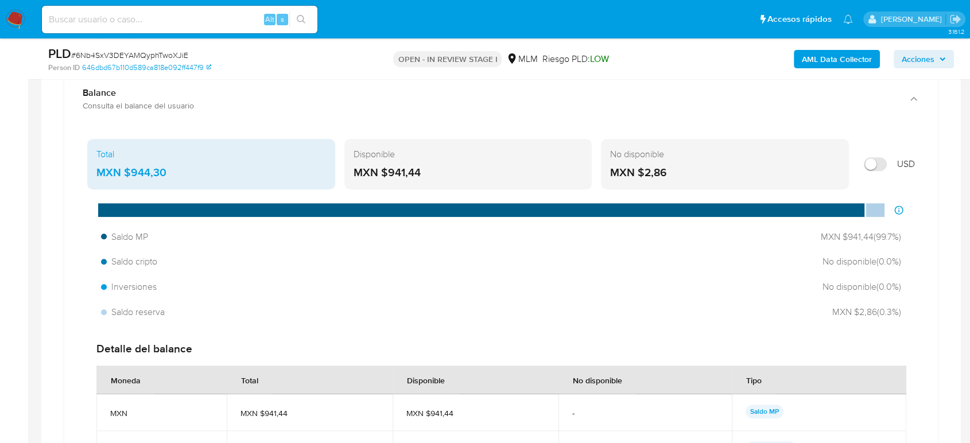
scroll to position [829, 0]
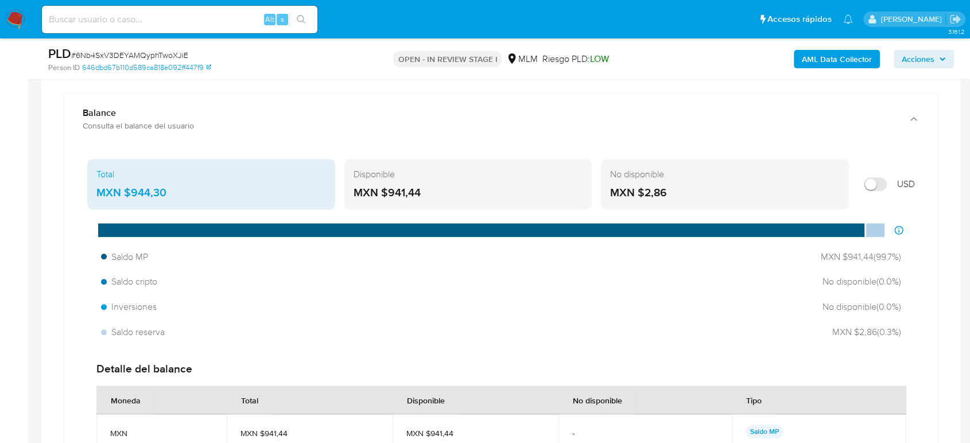
drag, startPoint x: 173, startPoint y: 195, endPoint x: 125, endPoint y: 197, distance: 48.3
click at [125, 197] on div "MXN $944,30" at bounding box center [211, 192] width 230 height 15
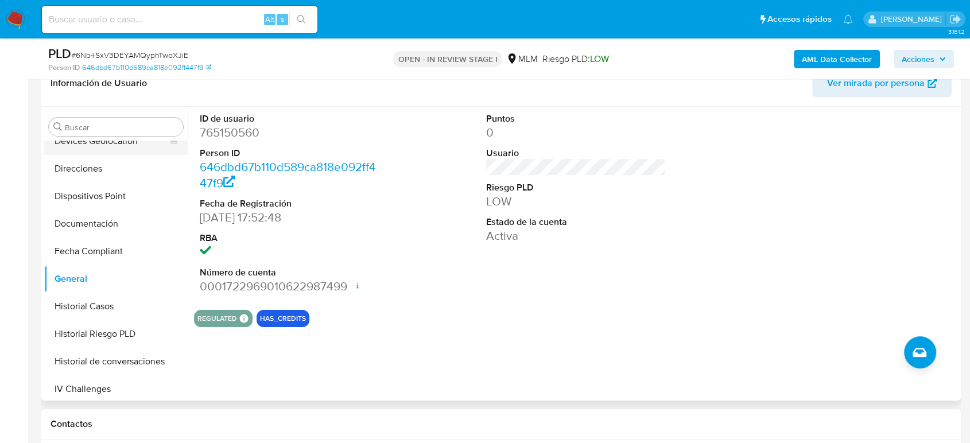
scroll to position [221, 0]
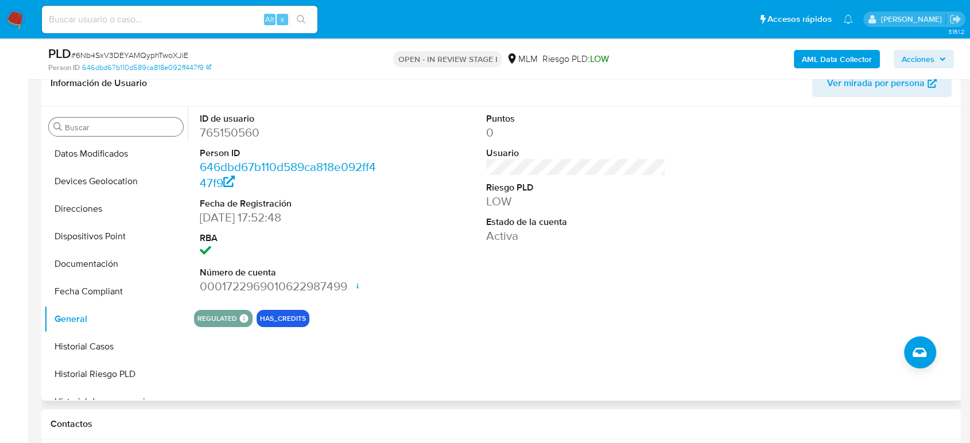
click at [122, 129] on input "Buscar" at bounding box center [122, 127] width 114 height 10
click at [111, 177] on button "Devices Geolocation" at bounding box center [111, 182] width 134 height 28
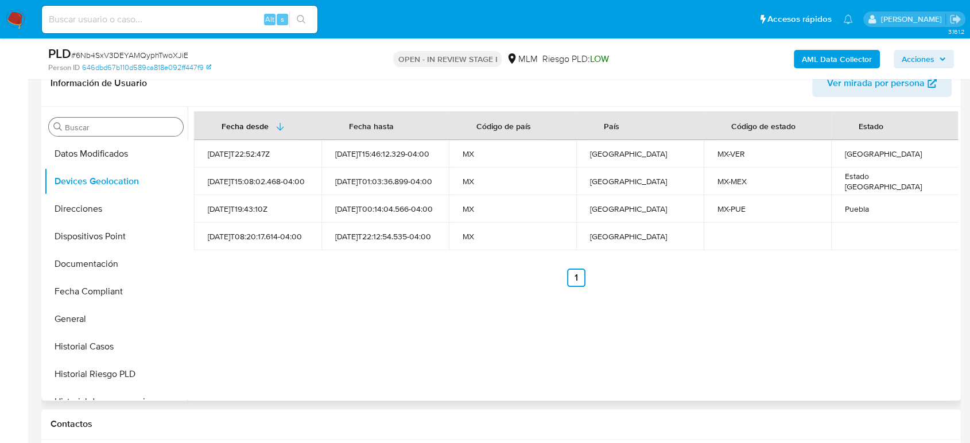
drag, startPoint x: 125, startPoint y: 123, endPoint x: 131, endPoint y: 130, distance: 8.9
click at [131, 127] on input "Buscar" at bounding box center [122, 127] width 114 height 10
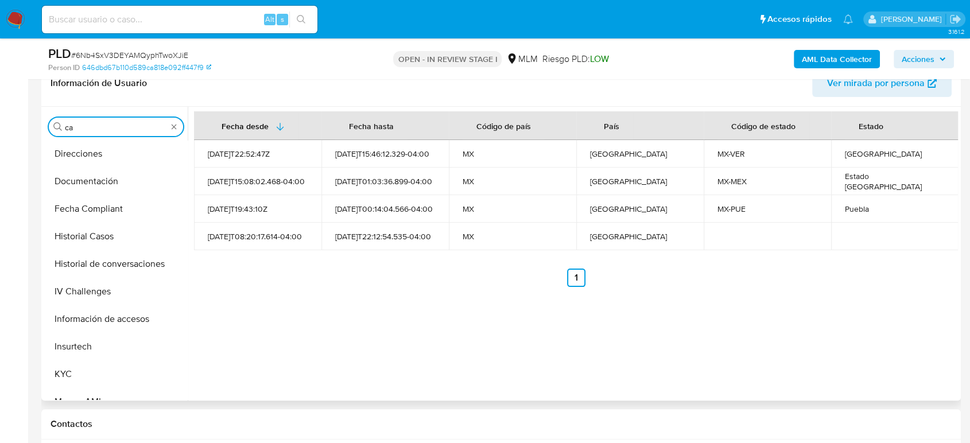
scroll to position [0, 0]
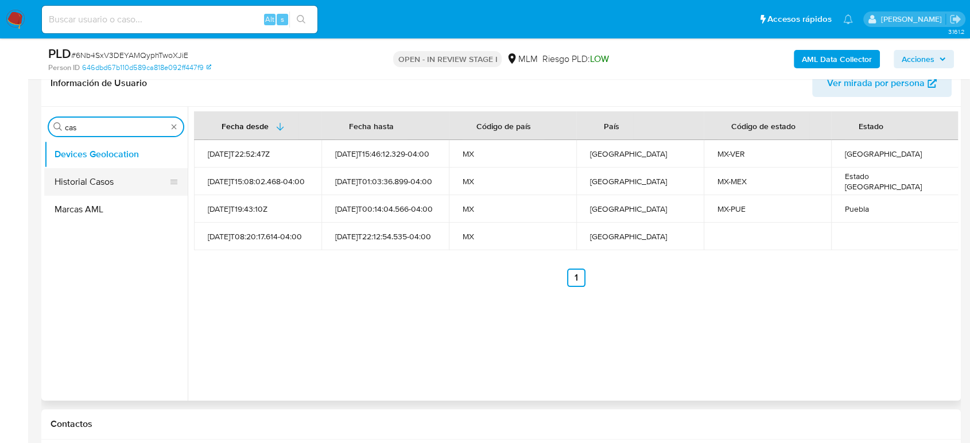
type input "cas"
click at [110, 180] on button "Historial Casos" at bounding box center [111, 182] width 134 height 28
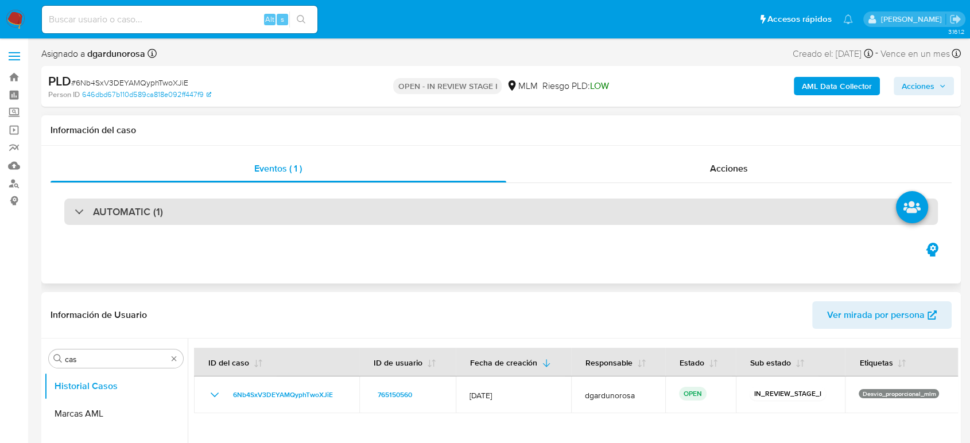
click at [163, 210] on div "AUTOMATIC (1)" at bounding box center [501, 212] width 874 height 26
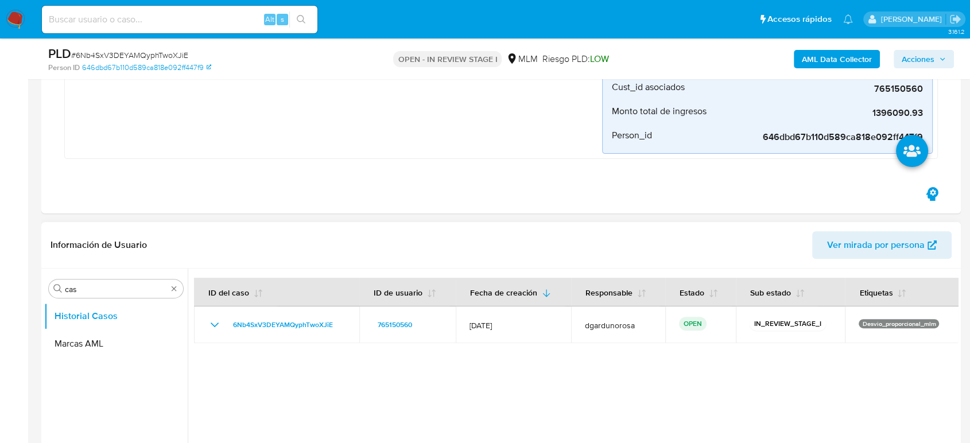
scroll to position [446, 0]
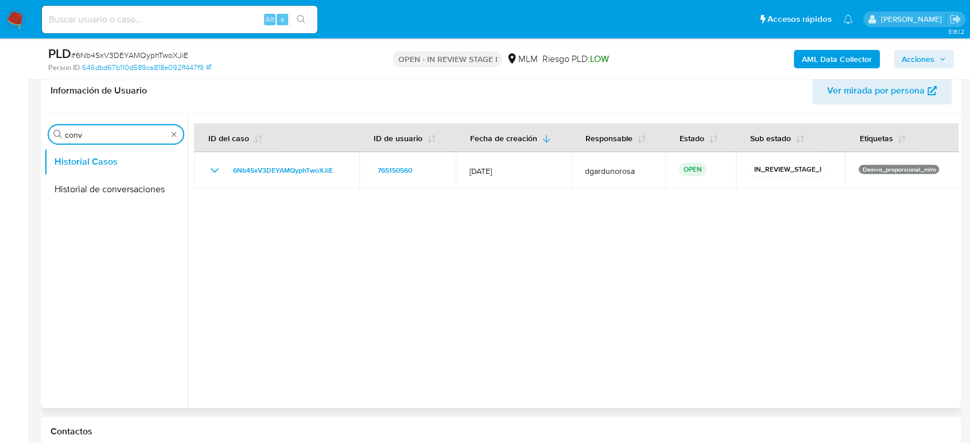
type input "conv"
click at [114, 177] on button "Historial de conversaciones" at bounding box center [116, 190] width 144 height 28
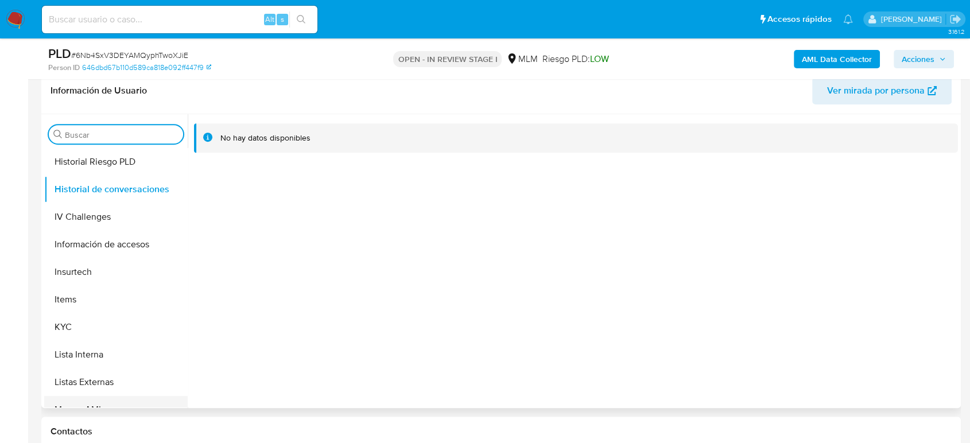
scroll to position [540, 0]
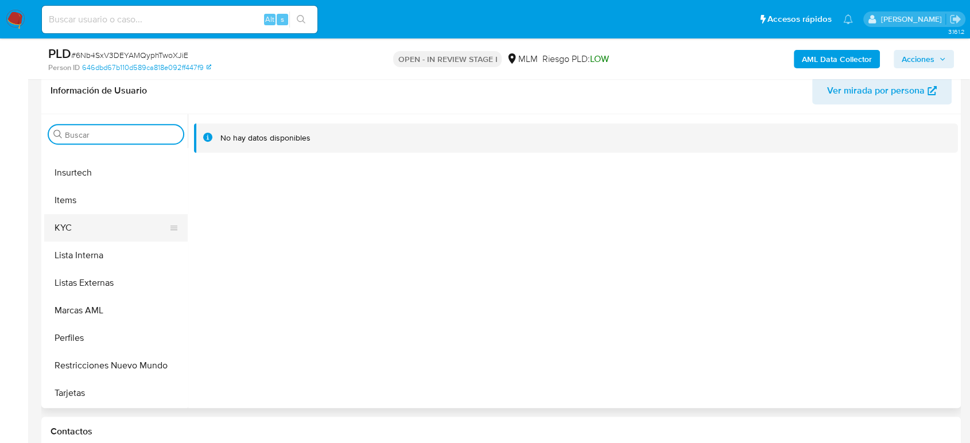
click at [87, 237] on button "KYC" at bounding box center [111, 228] width 134 height 28
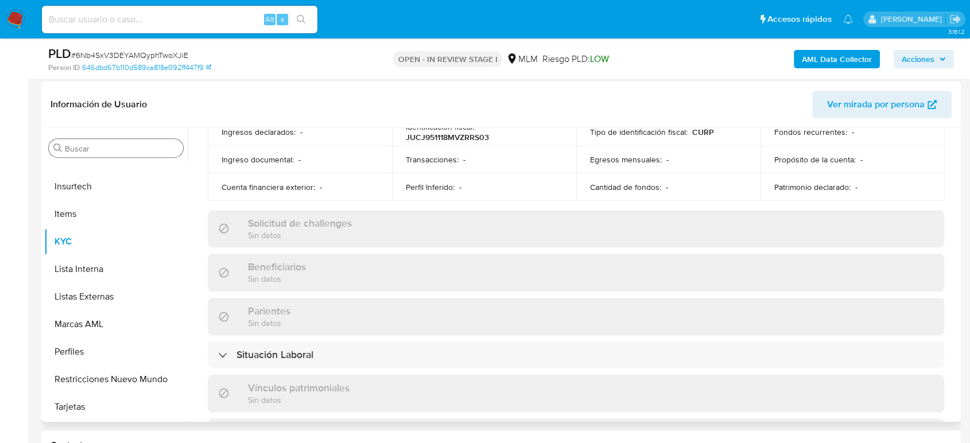
scroll to position [147, 0]
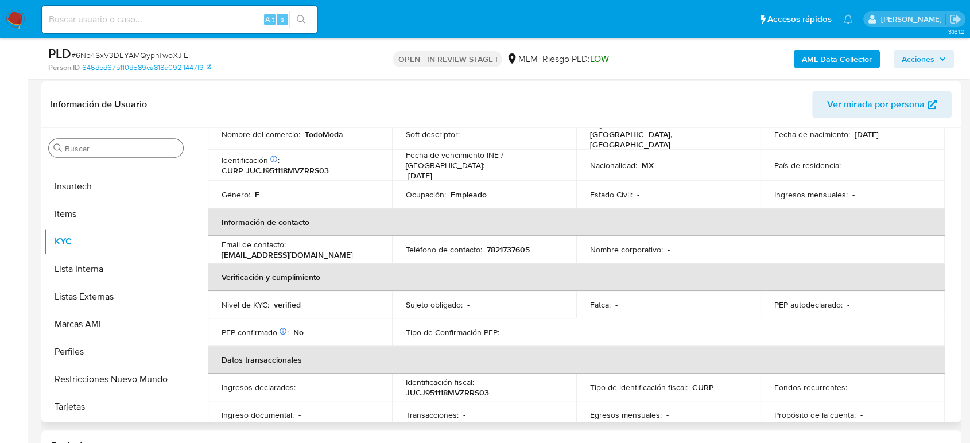
click at [515, 245] on p "7821737605" at bounding box center [508, 250] width 43 height 10
copy p "7821737605"
click at [155, 144] on input "Buscar" at bounding box center [122, 149] width 114 height 10
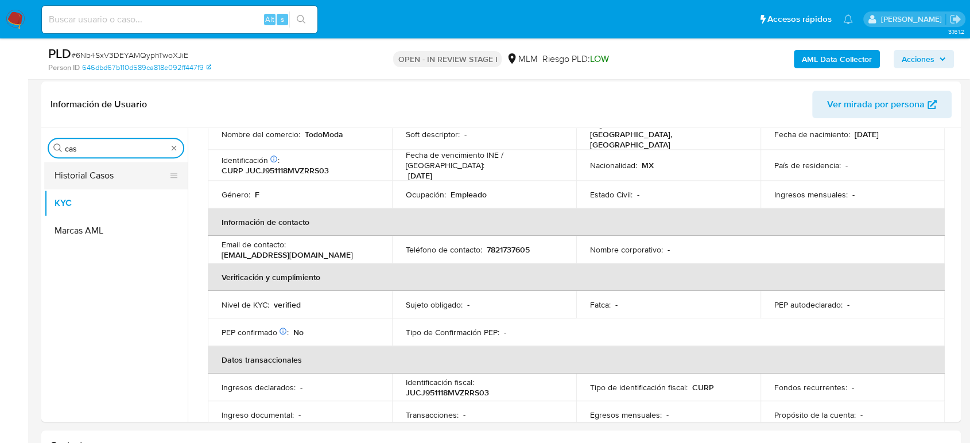
type input "cas"
click at [82, 172] on button "Historial Casos" at bounding box center [111, 176] width 134 height 28
click at [101, 178] on button "Historial Casos" at bounding box center [111, 176] width 134 height 28
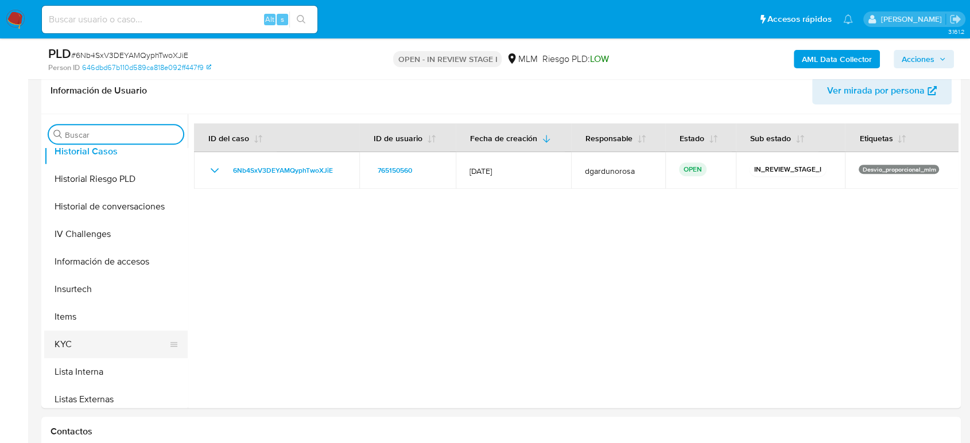
scroll to position [446, 0]
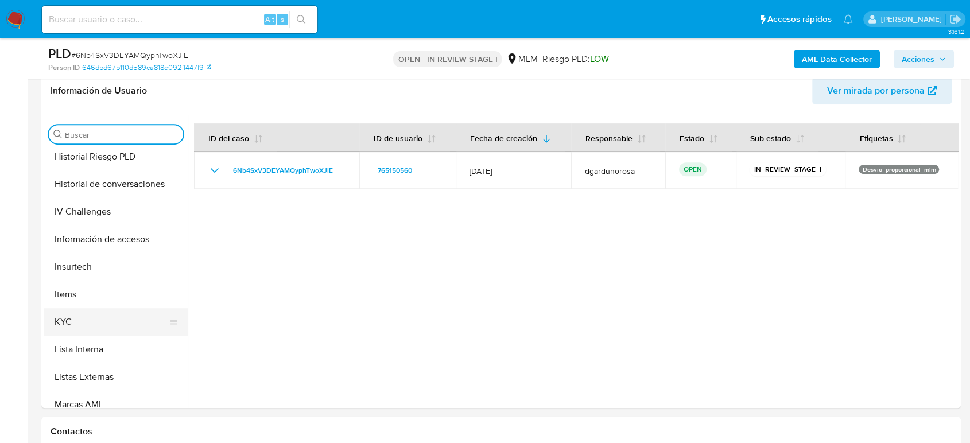
click at [91, 309] on button "KYC" at bounding box center [111, 322] width 134 height 28
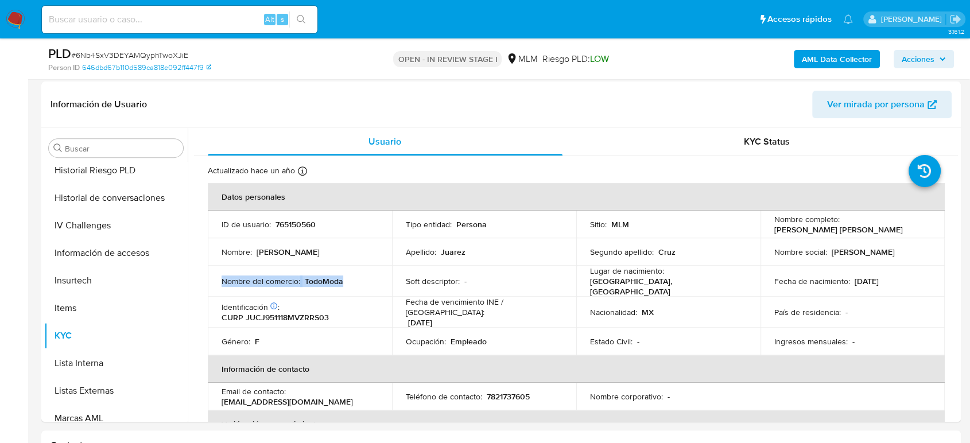
drag, startPoint x: 341, startPoint y: 281, endPoint x: 216, endPoint y: 284, distance: 125.2
click at [216, 283] on td "Nombre del comercio : TodoModa" at bounding box center [300, 281] width 184 height 31
copy div "Nombre del comercio : TodoModa"
